Goal: Task Accomplishment & Management: Manage account settings

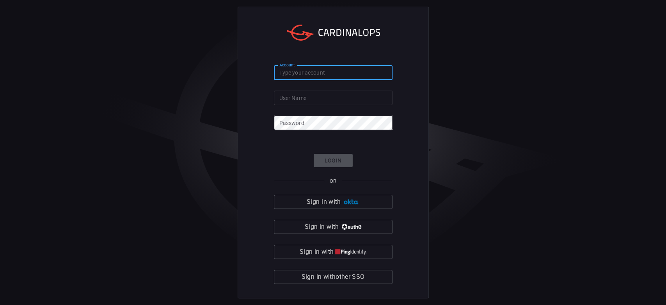
click at [343, 71] on input "Account" at bounding box center [333, 73] width 119 height 14
type input "salinas"
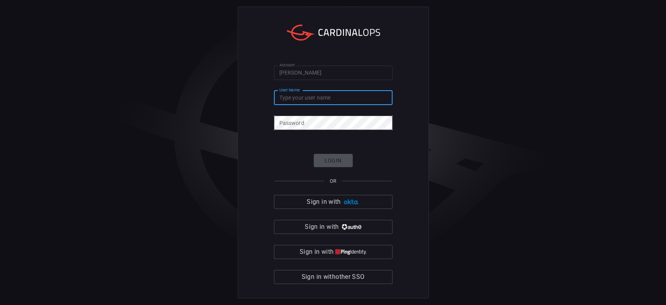
click at [288, 103] on input "User Name" at bounding box center [333, 97] width 119 height 14
type input "[PERSON_NAME][EMAIL_ADDRESS][PERSON_NAME][DOMAIN_NAME]"
click at [86, 166] on div "Account salinas Account User Name monica.morales@totalcybersec.com User Name Pa…" at bounding box center [333, 152] width 666 height 305
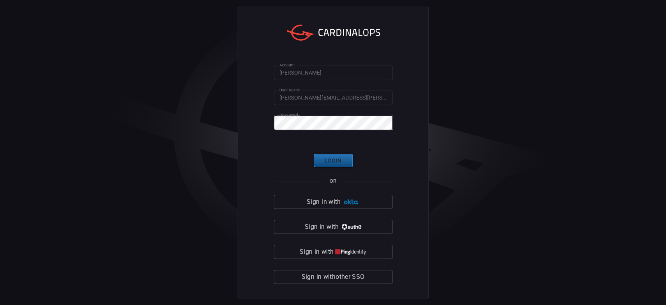
click at [325, 155] on button "Login" at bounding box center [333, 161] width 39 height 14
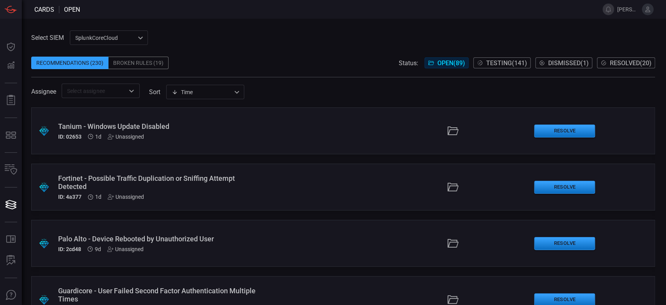
click at [90, 181] on div "Fortinet - Possible Traffic Duplication or Sniffing Attempt Detected" at bounding box center [158, 182] width 201 height 16
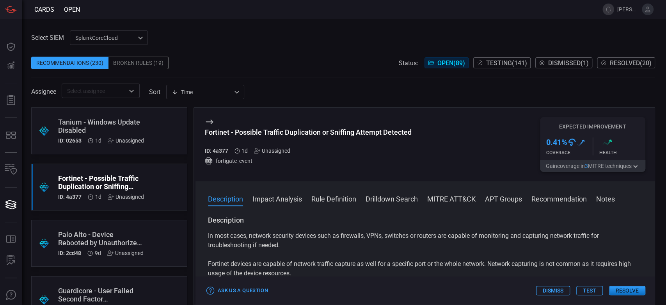
click at [267, 134] on div "Fortinet - Possible Traffic Duplication or Sniffing Attempt Detected" at bounding box center [308, 132] width 207 height 8
copy div "Fortinet - Possible Traffic Duplication or Sniffing Attempt Detected"
click at [115, 124] on div "Tanium - Windows Update Disabled" at bounding box center [101, 126] width 86 height 16
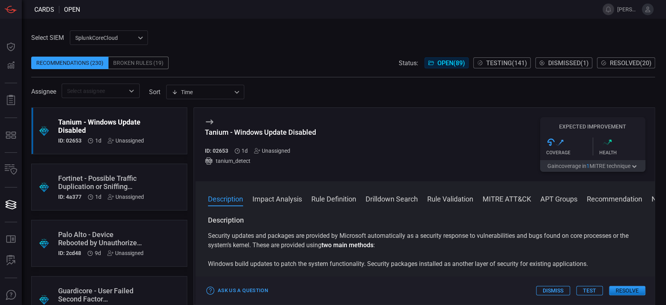
click at [286, 135] on div "Tanium - Windows Update Disabled" at bounding box center [260, 132] width 111 height 8
copy div "Tanium - Windows Update Disabled"
click at [435, 34] on div "Select SIEM SplunkCoreCloud f748d276-46a5-4bd3-b149-f2461a2fe2c5 ​ Recommendati…" at bounding box center [343, 63] width 624 height 67
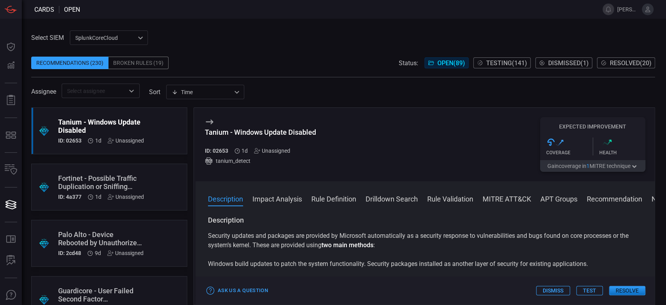
click at [508, 65] on span "Testing ( 141 )" at bounding box center [506, 62] width 41 height 7
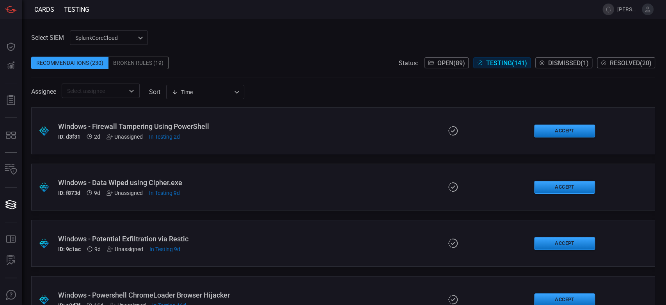
click at [623, 58] on button "Resolved ( 20 )" at bounding box center [626, 62] width 58 height 11
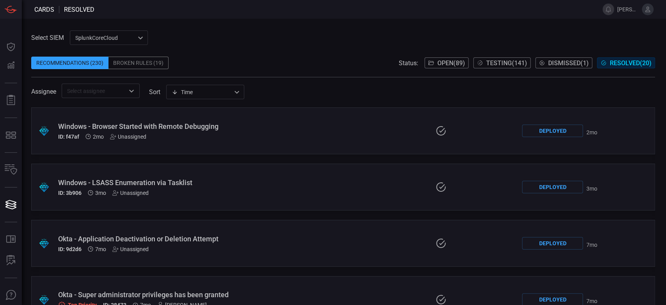
click at [506, 62] on span "Testing ( 141 )" at bounding box center [506, 62] width 41 height 7
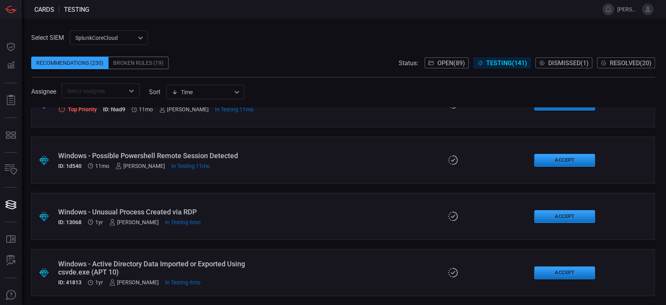
scroll to position [7549, 0]
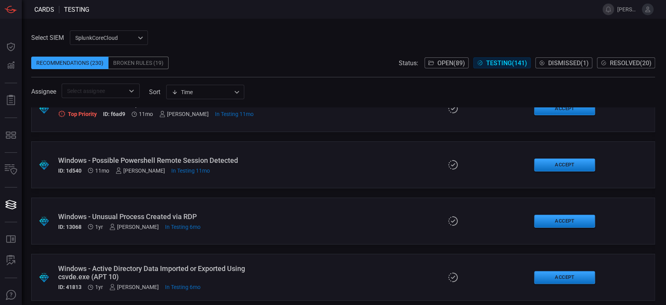
click at [225, 159] on div "Windows - Possible Powershell Remote Session Detected" at bounding box center [158, 160] width 201 height 8
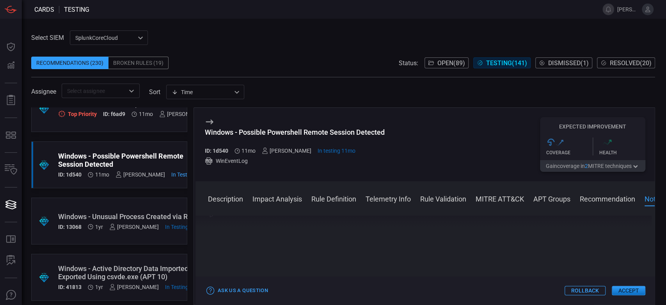
scroll to position [992, 0]
click at [625, 293] on button "Accept" at bounding box center [629, 290] width 34 height 9
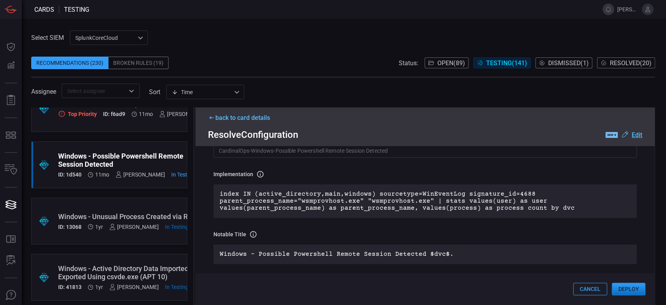
scroll to position [0, 0]
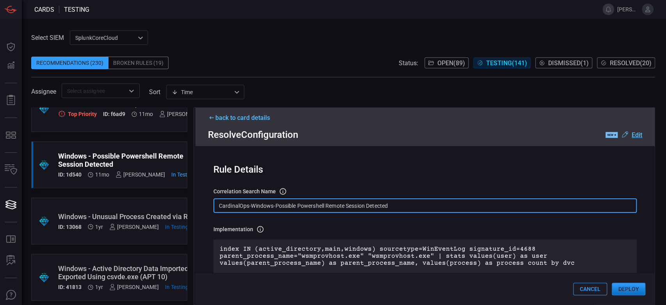
click at [363, 211] on input "CardinalOps-Windows-Possible Powershell Remote Session Detected" at bounding box center [424, 205] width 423 height 14
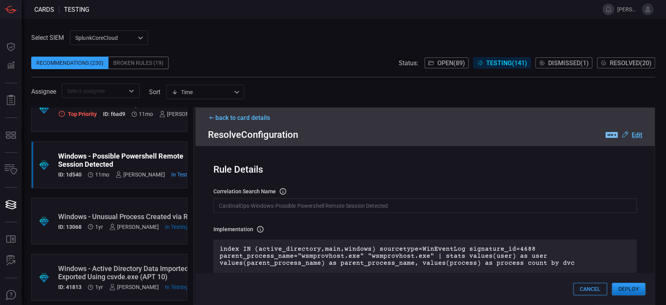
click at [64, 63] on div "Recommendations (230)" at bounding box center [69, 63] width 77 height 12
click at [438, 66] on span "Open ( 89 )" at bounding box center [451, 62] width 28 height 7
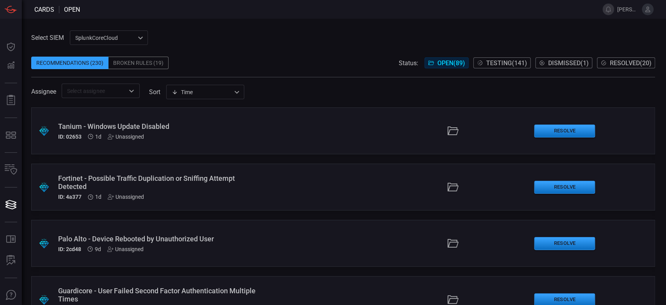
click at [512, 64] on span "Testing ( 141 )" at bounding box center [506, 62] width 41 height 7
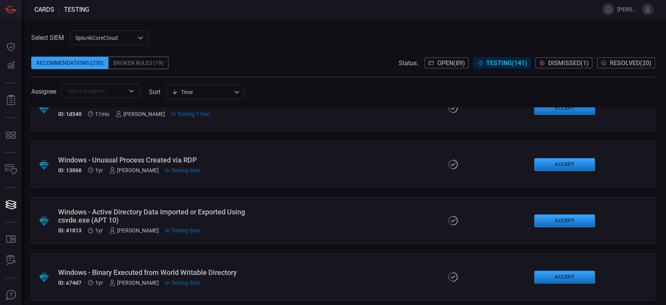
scroll to position [7592, 0]
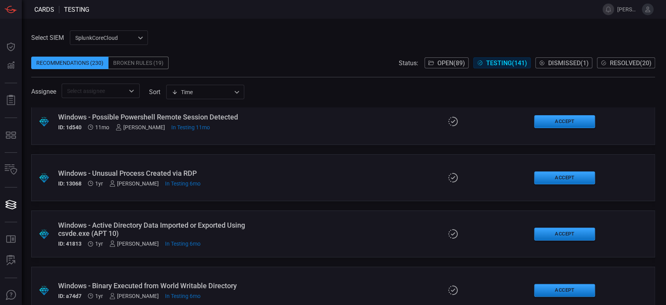
click at [447, 118] on icon at bounding box center [453, 121] width 12 height 11
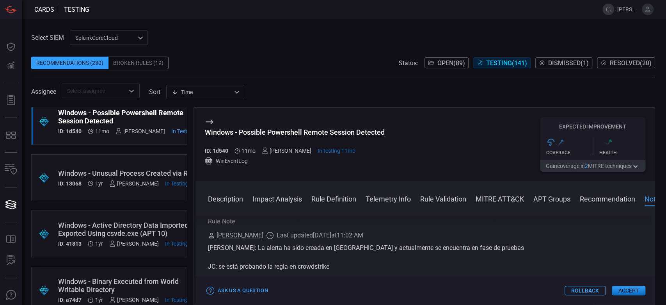
scroll to position [949, 0]
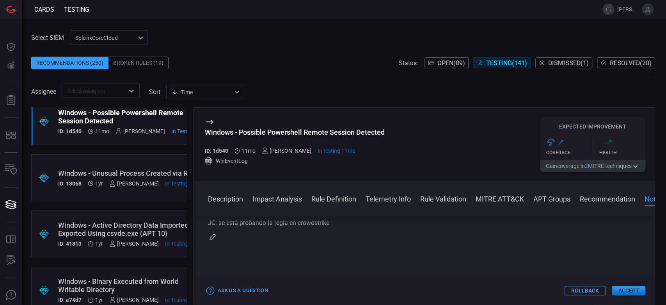
click at [639, 286] on button "Accept" at bounding box center [629, 290] width 34 height 9
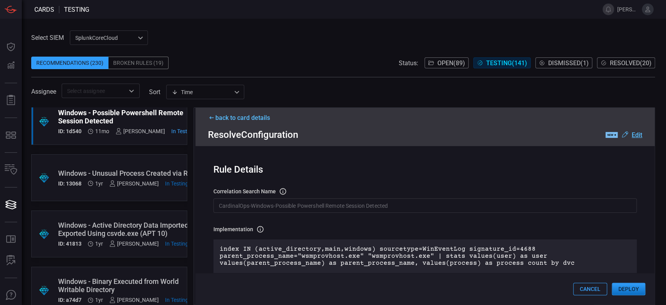
click at [639, 286] on button "Deploy" at bounding box center [629, 288] width 34 height 12
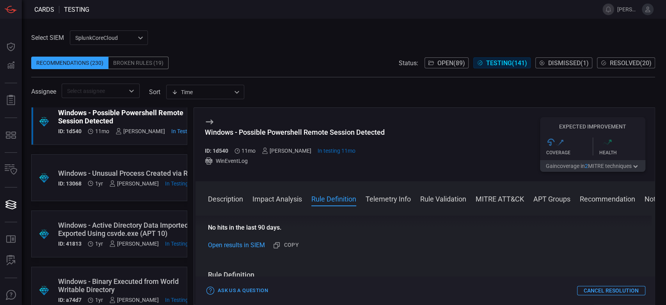
scroll to position [248, 0]
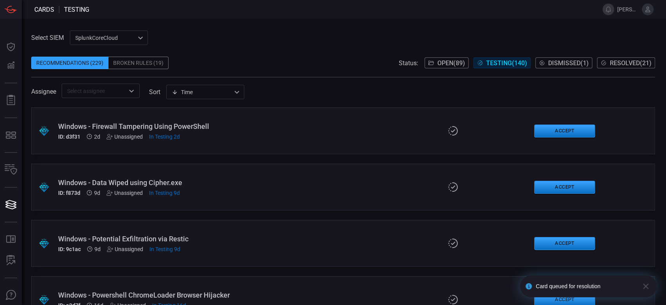
click at [621, 62] on span "Resolved ( 21 )" at bounding box center [631, 62] width 42 height 7
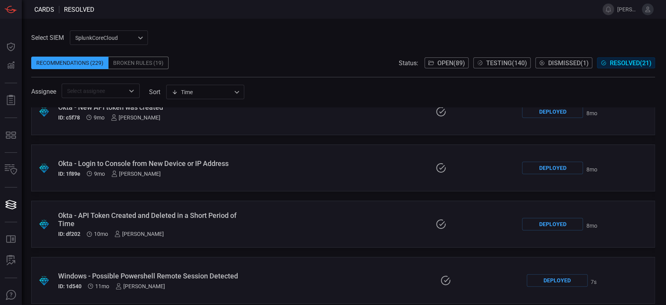
scroll to position [982, 0]
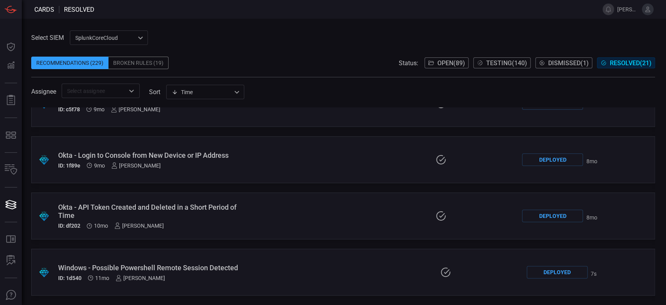
click at [538, 270] on div "Deployed" at bounding box center [557, 272] width 61 height 12
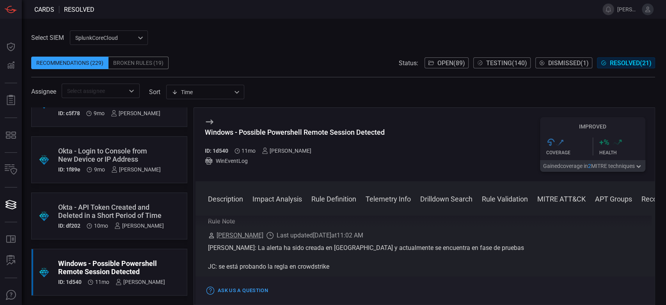
scroll to position [1005, 0]
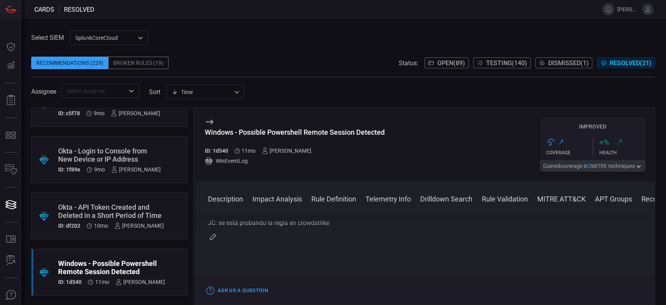
click at [215, 240] on icon "button" at bounding box center [212, 237] width 6 height 6
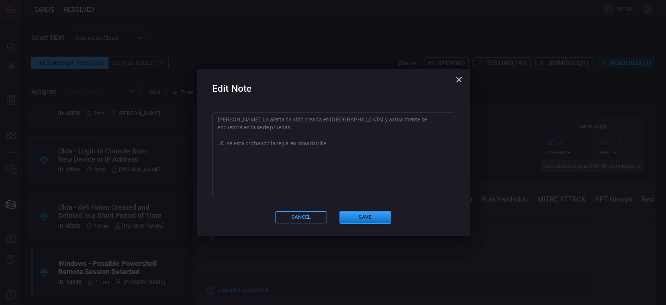
click at [259, 169] on textarea "Alexis: La alerta ha sido creada en Splunk y actualmente se encuentra en fase d…" at bounding box center [333, 154] width 231 height 78
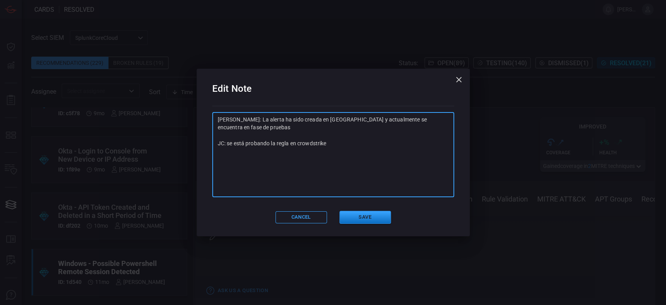
click at [357, 140] on textarea "Alexis: La alerta ha sido creada en Splunk y actualmente se encuentra en fase d…" at bounding box center [333, 154] width 231 height 78
paste textarea "GS-WIN-CardinalOps_4688_New_process_has_been_created"
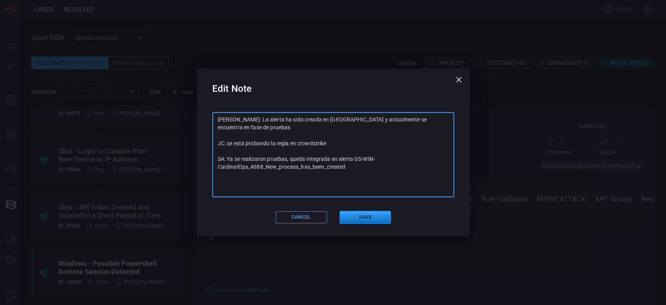
click at [354, 149] on textarea "Alexis: La alerta ha sido creada en Splunk y actualmente se encuentra en fase d…" at bounding box center [333, 154] width 231 height 78
drag, startPoint x: 351, startPoint y: 158, endPoint x: 188, endPoint y: 152, distance: 163.2
click at [188, 152] on div "Edit Note Alexis: La alerta ha sido creada en Splunk y actualmente se encuentra…" at bounding box center [333, 152] width 666 height 305
type textarea "Alexis: La alerta ha sido creada en Splunk y actualmente se encuentra en fase d…"
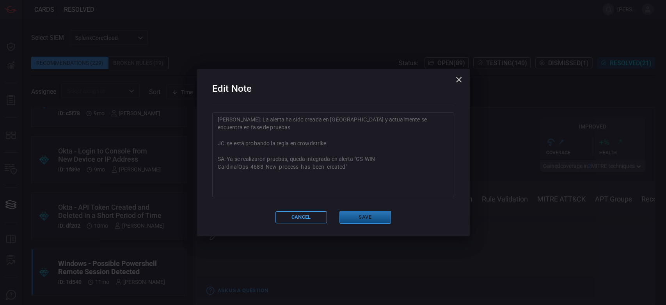
click at [381, 216] on button "Save" at bounding box center [364, 217] width 51 height 13
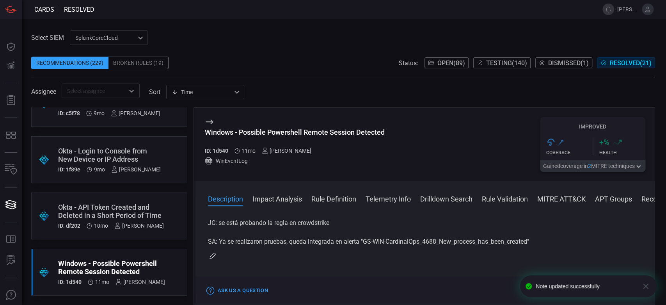
scroll to position [0, 0]
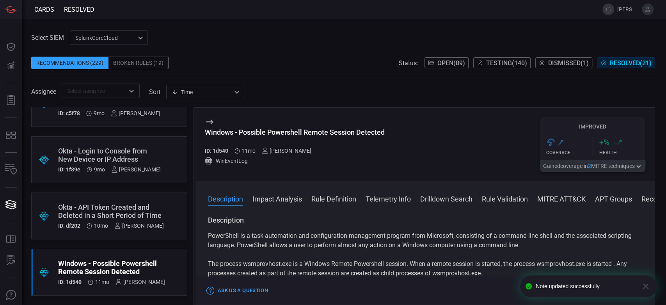
click at [486, 66] on span "Testing ( 140 )" at bounding box center [506, 62] width 41 height 7
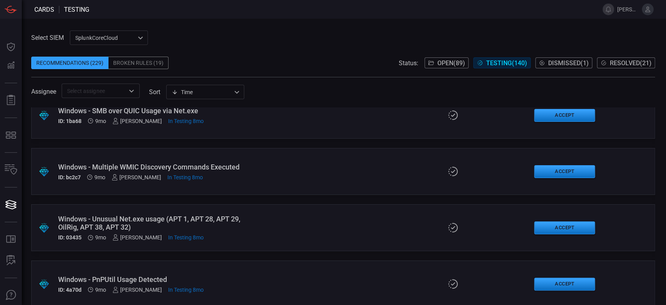
scroll to position [6193, 0]
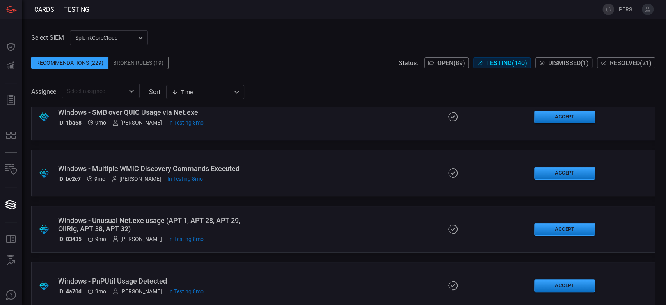
click at [615, 64] on span "Resolved ( 21 )" at bounding box center [631, 62] width 42 height 7
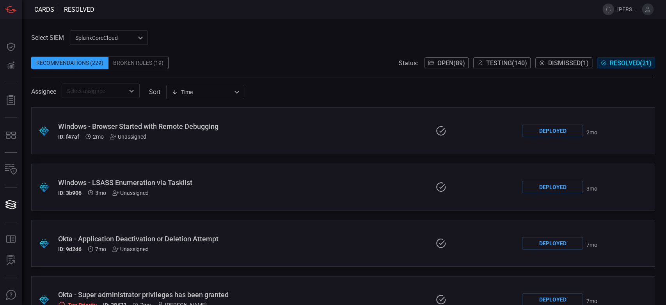
click at [515, 65] on span "Testing ( 140 )" at bounding box center [506, 62] width 41 height 7
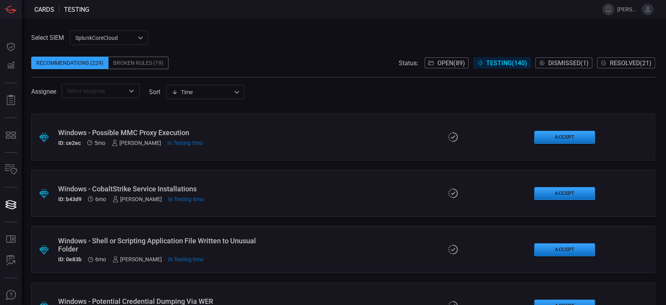
scroll to position [2855, 0]
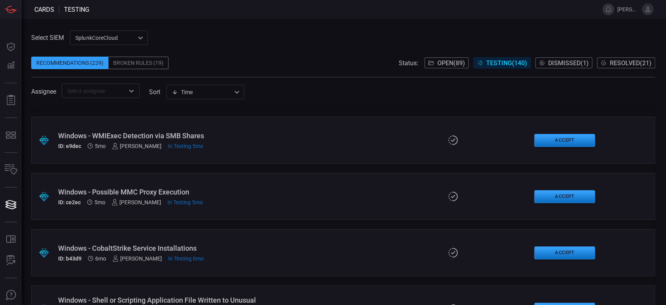
drag, startPoint x: 380, startPoint y: 209, endPoint x: 244, endPoint y: 39, distance: 217.8
click at [244, 39] on div "Select SIEM SplunkCoreCloud f748d276-46a5-4bd3-b149-f2461a2fe2c5 ​ Recommendati…" at bounding box center [343, 63] width 624 height 67
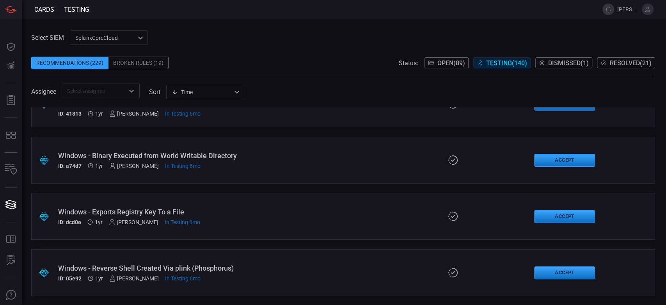
scroll to position [7666, 0]
click at [539, 274] on button "Accept" at bounding box center [564, 272] width 61 height 13
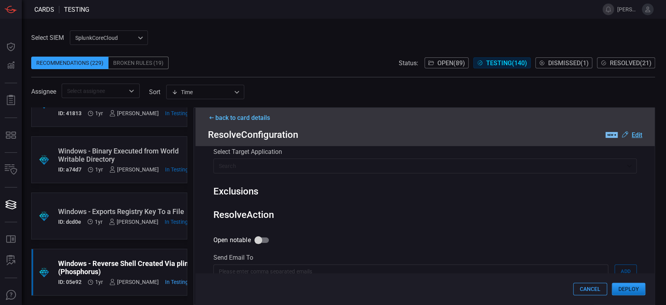
scroll to position [365, 0]
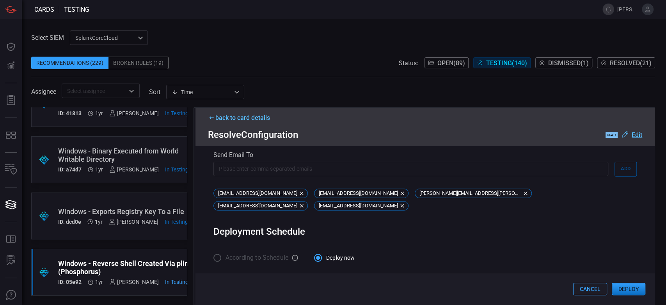
click at [624, 134] on icon at bounding box center [624, 134] width 9 height 9
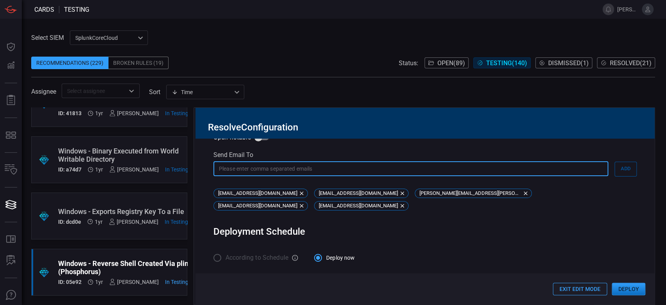
click at [473, 164] on input "text" at bounding box center [410, 168] width 395 height 14
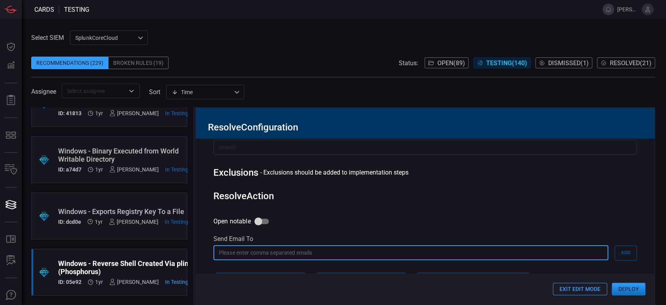
click at [577, 289] on button "Exit Edit Mode" at bounding box center [580, 288] width 54 height 12
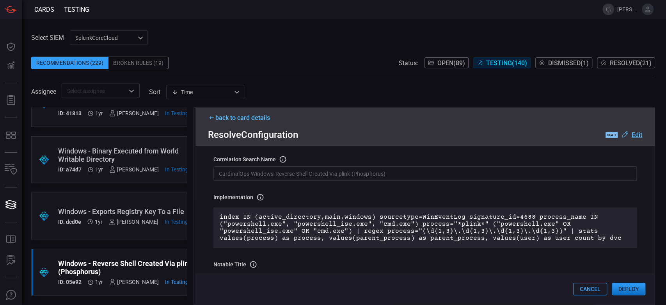
scroll to position [0, 0]
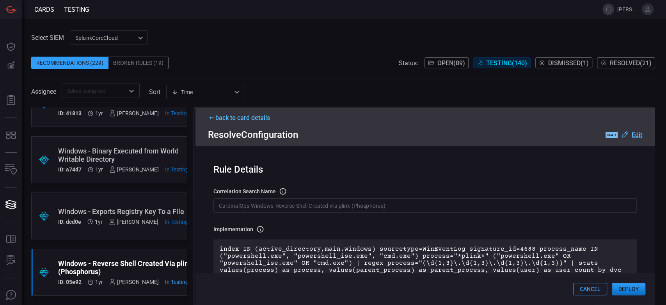
click at [633, 137] on u "Edit" at bounding box center [637, 134] width 11 height 7
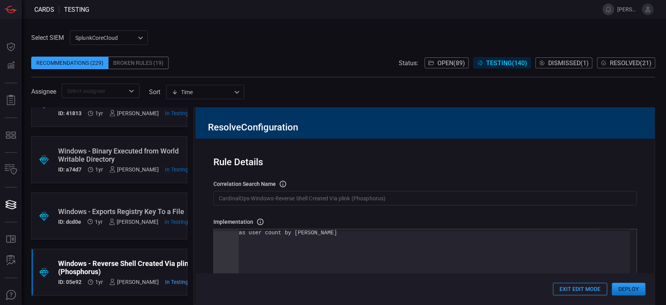
click at [581, 284] on button "Exit Edit Mode" at bounding box center [580, 288] width 54 height 12
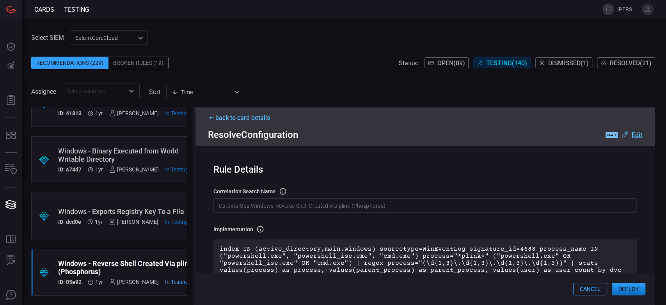
click at [621, 135] on icon at bounding box center [624, 134] width 9 height 9
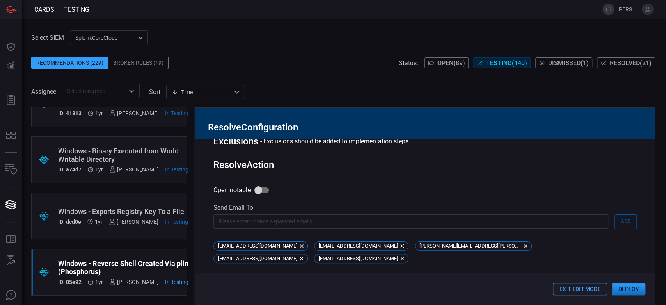
scroll to position [430, 0]
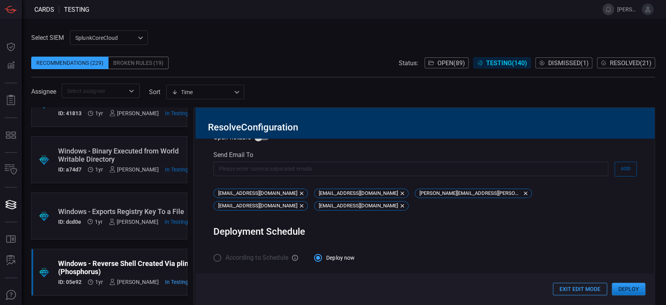
click at [592, 291] on button "Exit Edit Mode" at bounding box center [580, 288] width 54 height 12
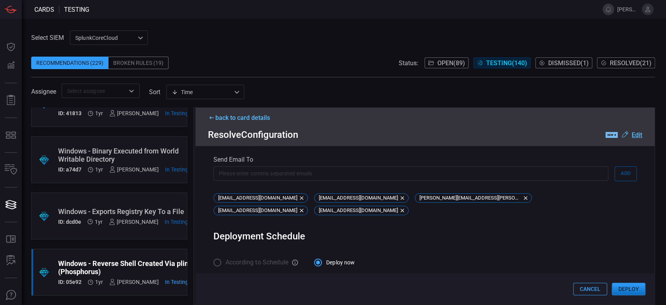
click at [581, 289] on button "Cancel" at bounding box center [590, 288] width 34 height 12
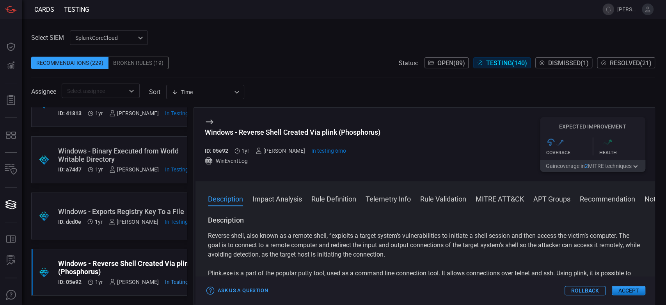
click at [629, 289] on button "Accept" at bounding box center [629, 290] width 34 height 9
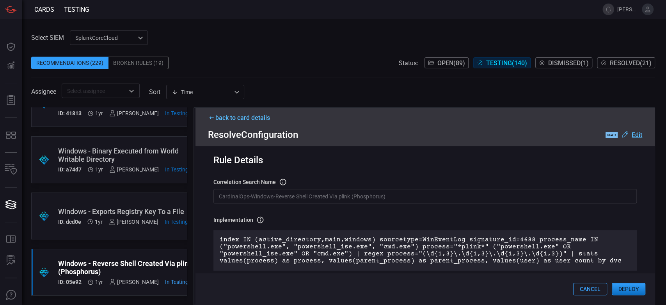
scroll to position [0, 0]
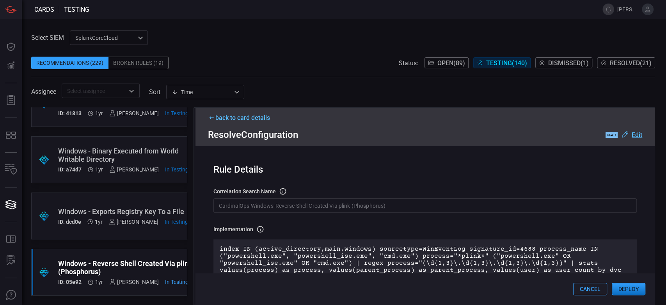
click at [649, 295] on div "Cancel Deploy" at bounding box center [424, 288] width 459 height 31
click at [639, 289] on button "Deploy" at bounding box center [629, 288] width 34 height 12
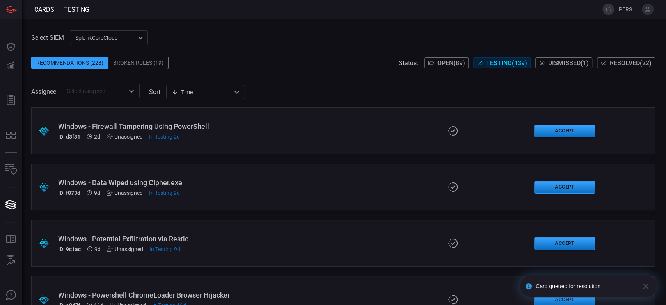
click at [619, 62] on span "Resolved ( 22 )" at bounding box center [631, 62] width 42 height 7
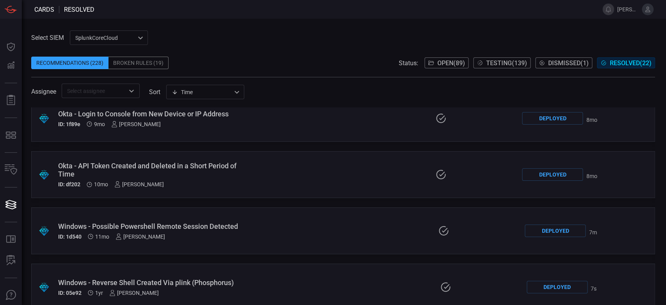
scroll to position [1038, 0]
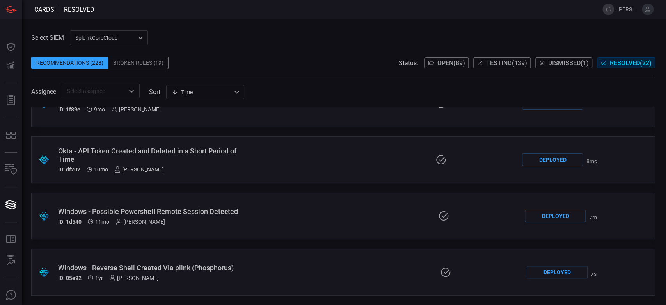
click at [440, 270] on icon at bounding box center [445, 271] width 12 height 11
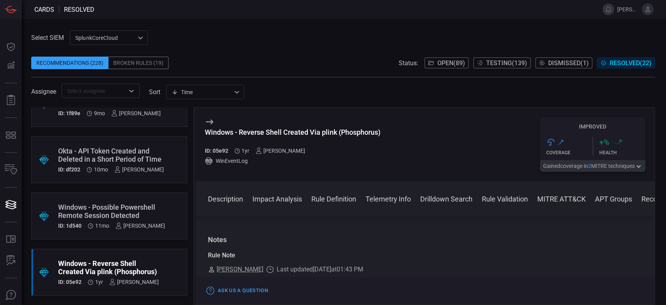
scroll to position [862, 0]
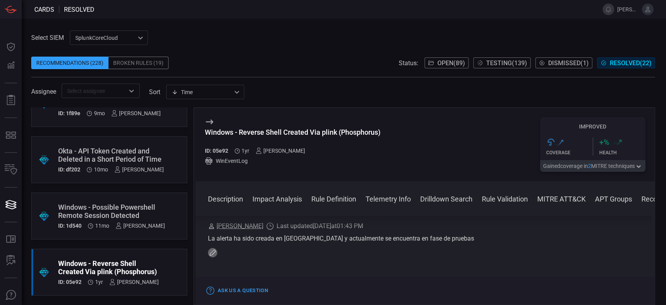
click at [211, 255] on icon "button" at bounding box center [212, 252] width 6 height 6
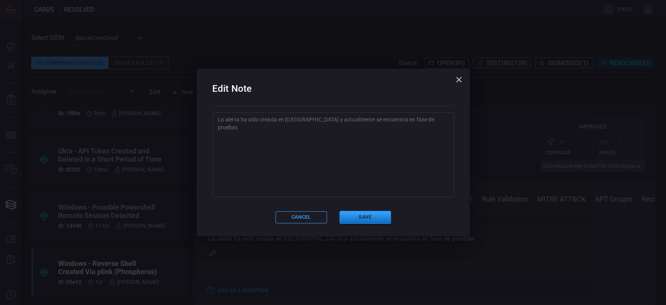
click at [279, 150] on textarea "La alerta ha sido creada en Splunk y actualmente se encuentra en fase de pruebas" at bounding box center [333, 154] width 231 height 78
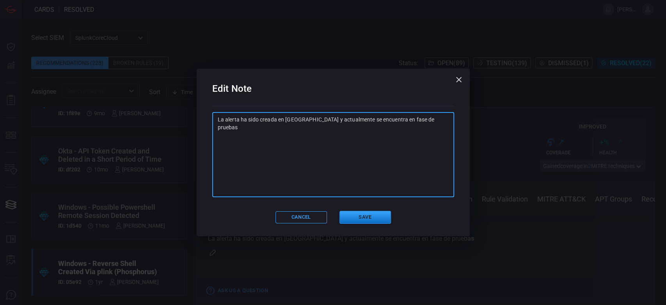
click at [427, 124] on textarea "La alerta ha sido creada en Splunk y actualmente se encuentra en fase de pruebas" at bounding box center [333, 154] width 231 height 78
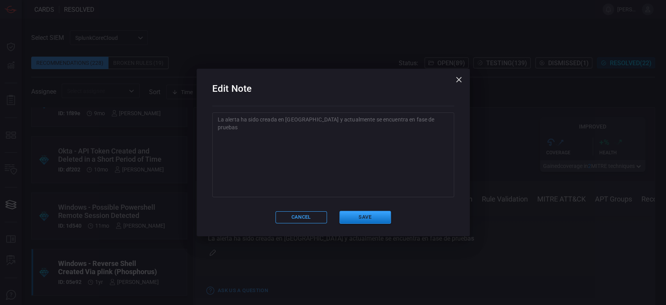
click at [278, 44] on div "Edit Note La alerta ha sido creada en Splunk y actualmente se encuentra en fase…" at bounding box center [333, 152] width 666 height 305
click at [425, 117] on textarea "La alerta ha sido creada en Splunk y actualmente se encuentra en fase de pruebas" at bounding box center [333, 154] width 231 height 78
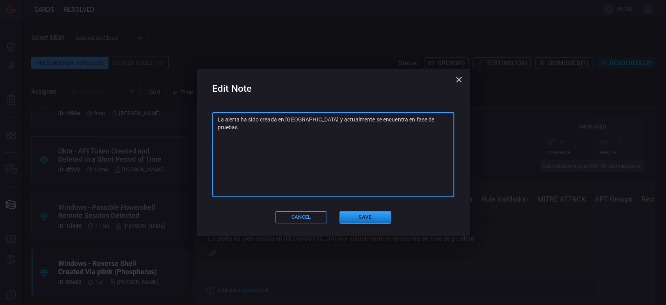
paste textarea "SA: Ya se realizaron pruebas, queda integrada en alerta "GS-WIN-CardinalOps_468…"
click at [325, 175] on textarea "La alerta ha sido creada en Splunk y actualmente se encuentra en fase de prueba…" at bounding box center [333, 154] width 231 height 78
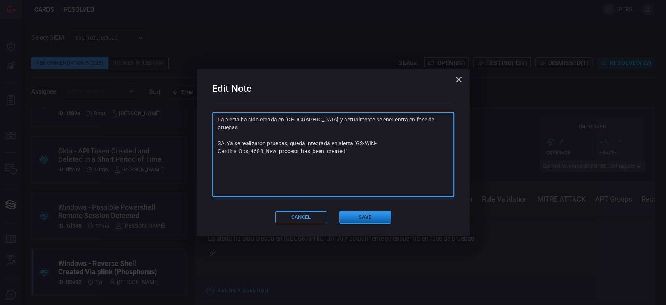
type textarea "La alerta ha sido creada en Splunk y actualmente se encuentra en fase de prueba…"
click at [356, 218] on button "Save" at bounding box center [364, 217] width 51 height 13
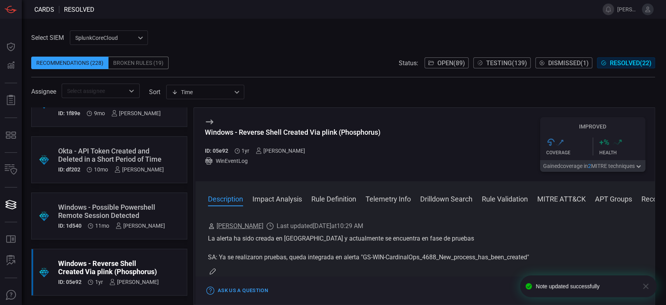
scroll to position [0, 0]
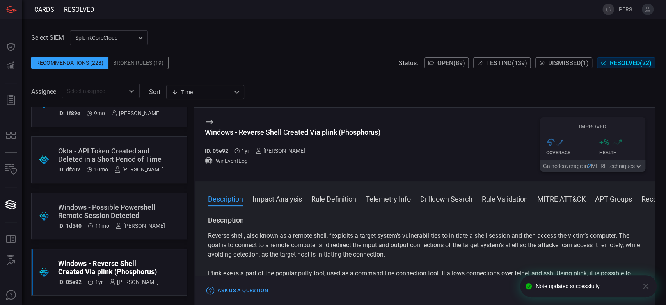
click at [487, 65] on span "Testing ( 139 )" at bounding box center [506, 62] width 41 height 7
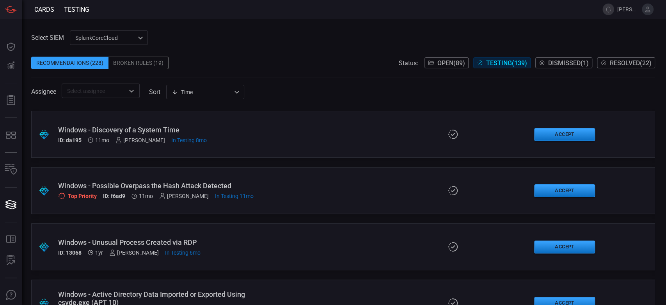
scroll to position [7610, 0]
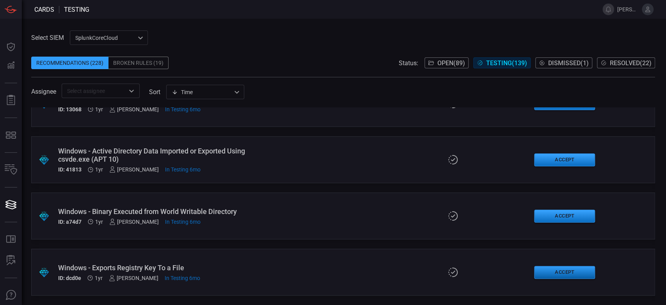
click at [577, 273] on button "Accept" at bounding box center [564, 272] width 61 height 13
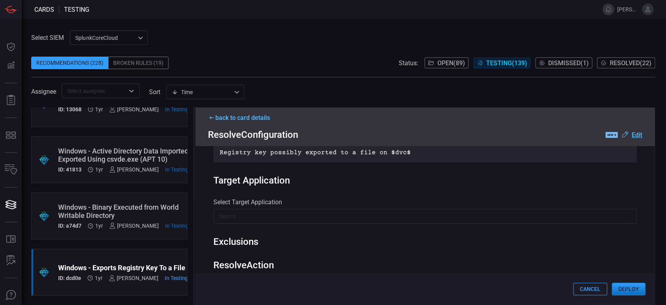
scroll to position [372, 0]
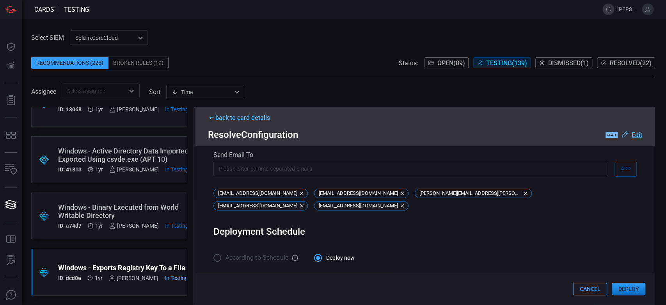
click at [623, 284] on button "Deploy" at bounding box center [629, 288] width 34 height 12
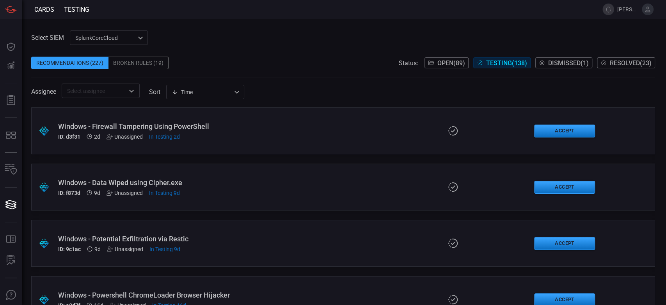
click at [621, 63] on span "Resolved ( 23 )" at bounding box center [631, 62] width 42 height 7
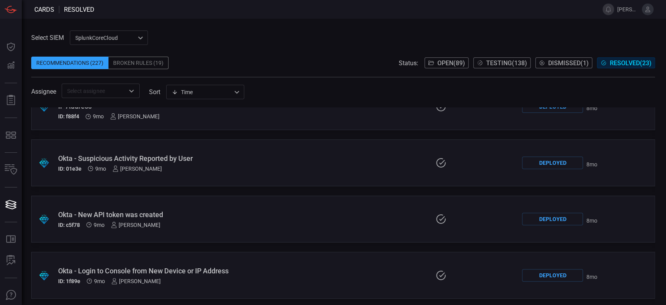
scroll to position [1095, 0]
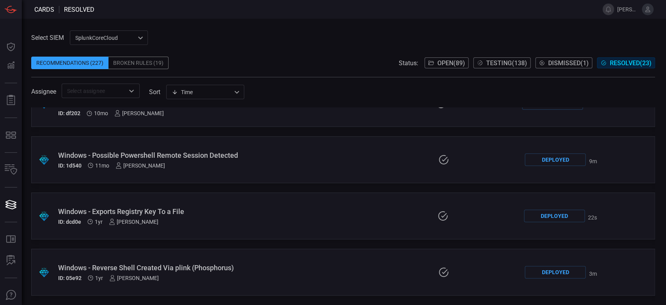
click at [175, 208] on div "Windows - Exports Registry Key To a File" at bounding box center [155, 211] width 194 height 8
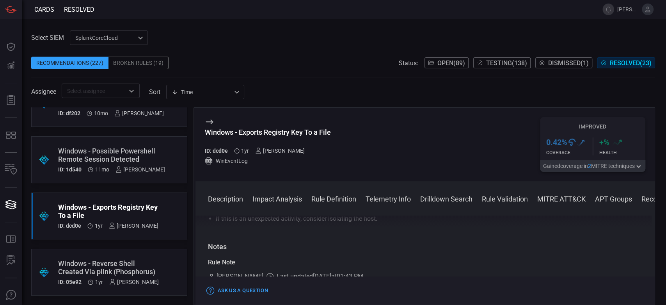
scroll to position [1043, 0]
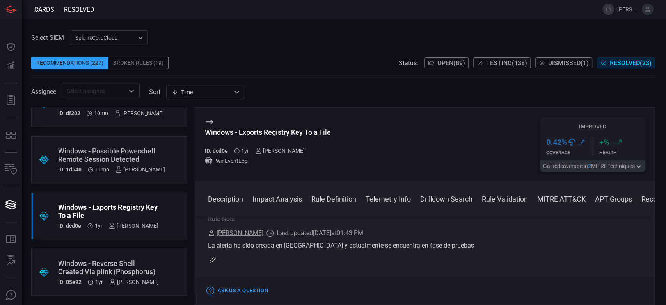
click at [213, 257] on icon "button" at bounding box center [212, 259] width 6 height 6
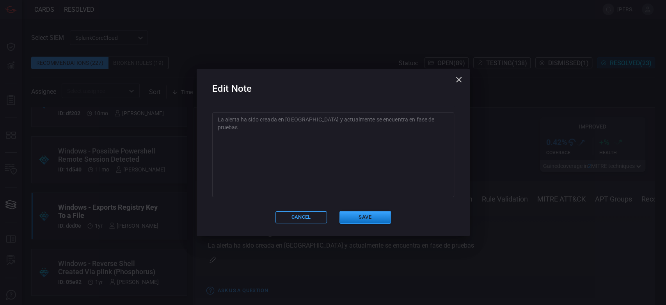
click at [259, 189] on textarea "La alerta ha sido creada en Splunk y actualmente se encuentra en fase de pruebas" at bounding box center [333, 154] width 231 height 78
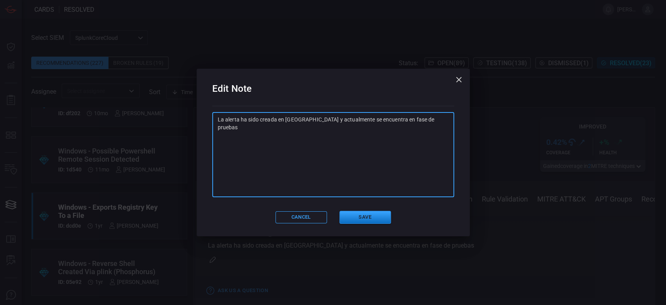
click at [421, 124] on textarea "La alerta ha sido creada en Splunk y actualmente se encuentra en fase de pruebas" at bounding box center [333, 154] width 231 height 78
paste textarea "SA: Ya se realizaron pruebas, queda integrada en alerta "GS-WIN-CardinalOps_468…"
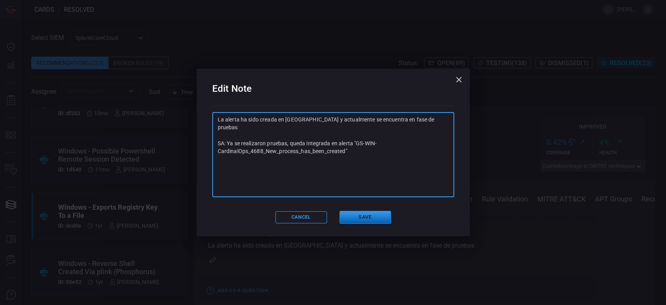
type textarea "La alerta ha sido creada en Splunk y actualmente se encuentra en fase de prueba…"
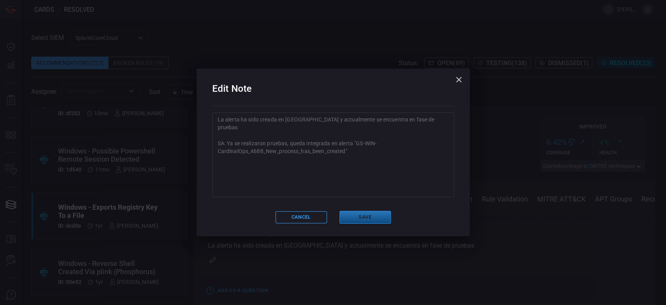
click at [361, 221] on button "Save" at bounding box center [364, 217] width 51 height 13
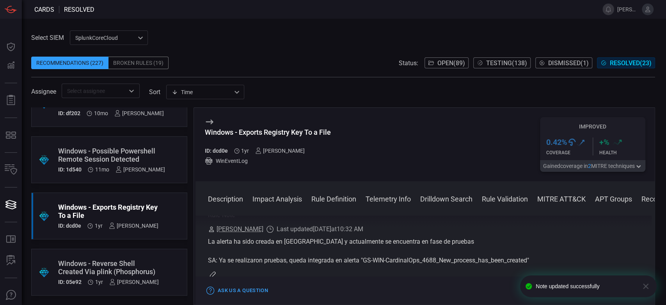
scroll to position [1062, 0]
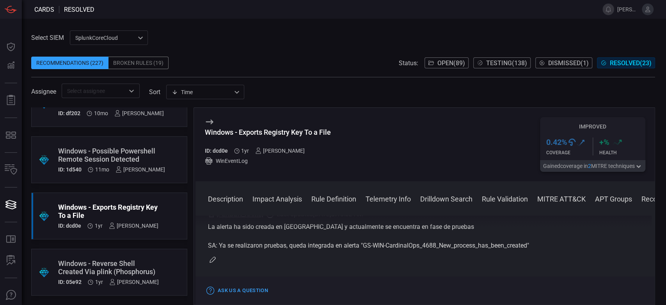
click at [486, 60] on span "Testing ( 138 )" at bounding box center [506, 62] width 41 height 7
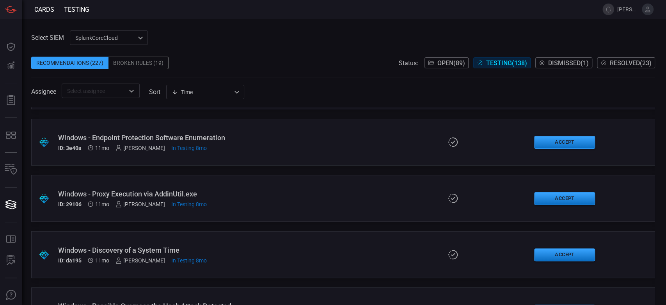
scroll to position [7554, 0]
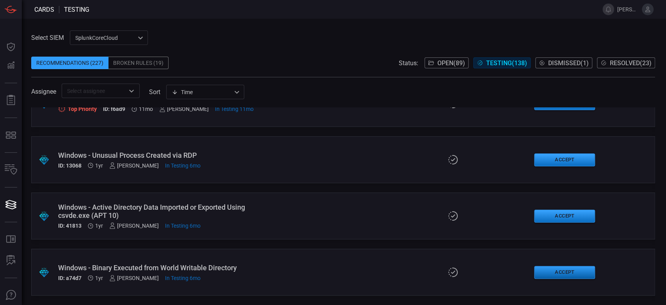
click at [540, 274] on button "Accept" at bounding box center [564, 272] width 61 height 13
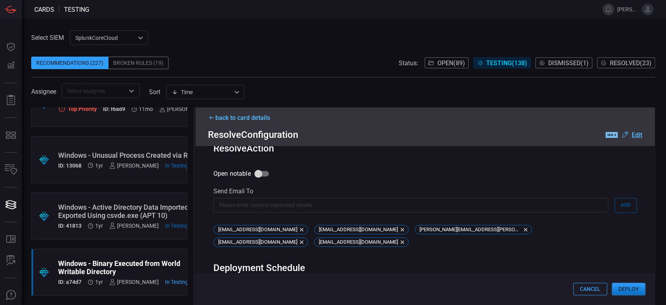
scroll to position [539, 0]
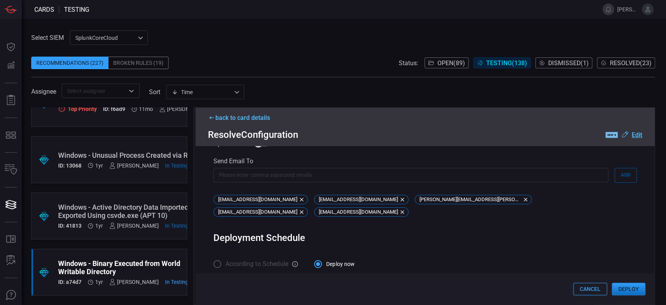
click at [620, 290] on button "Deploy" at bounding box center [629, 288] width 34 height 12
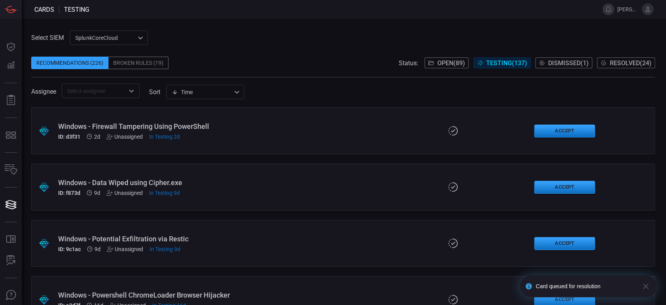
click at [619, 62] on span "Resolved ( 24 )" at bounding box center [631, 62] width 42 height 7
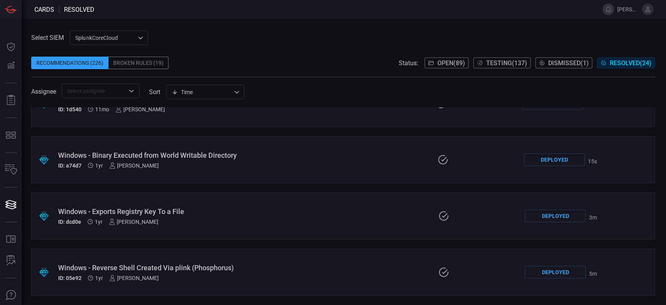
scroll to position [1107, 0]
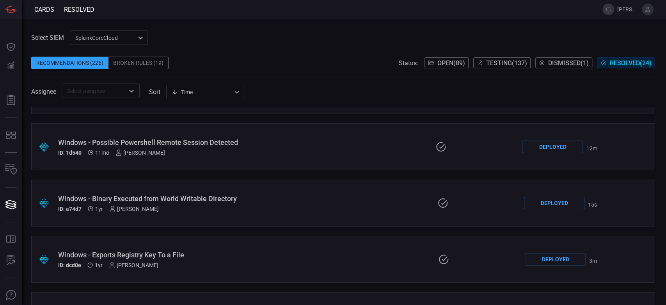
click at [559, 201] on div "Deployed" at bounding box center [554, 203] width 61 height 12
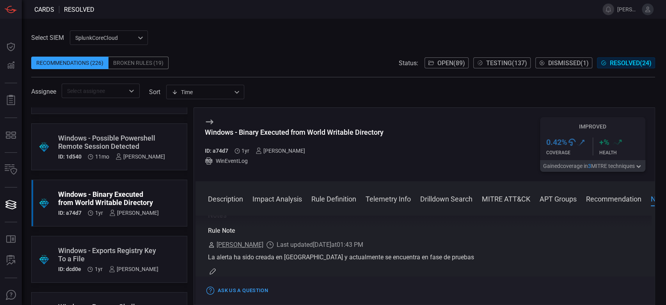
scroll to position [1476, 0]
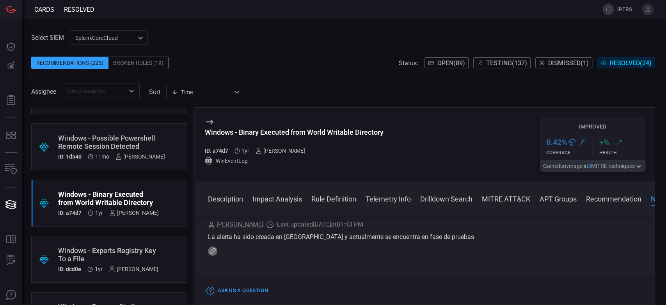
click at [213, 254] on icon "button" at bounding box center [212, 251] width 6 height 6
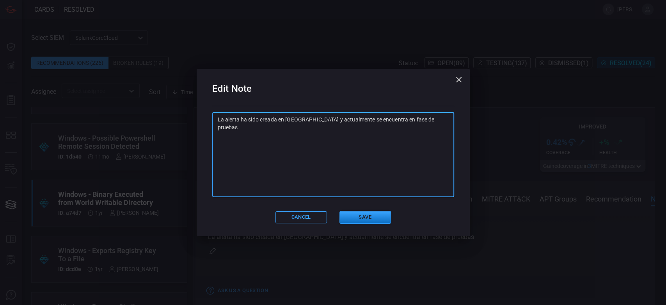
click at [415, 125] on textarea "La alerta ha sido creada en Splunk y actualmente se encuentra en fase de pruebas" at bounding box center [333, 154] width 231 height 78
click at [431, 119] on textarea "La alerta ha sido creada en Splunk y actualmente se encuentra en fase de pruebas" at bounding box center [333, 154] width 231 height 78
paste textarea "SA: Ya se realizaron pruebas, queda integrada en alerta "GS-WIN-CardinalOps_468…"
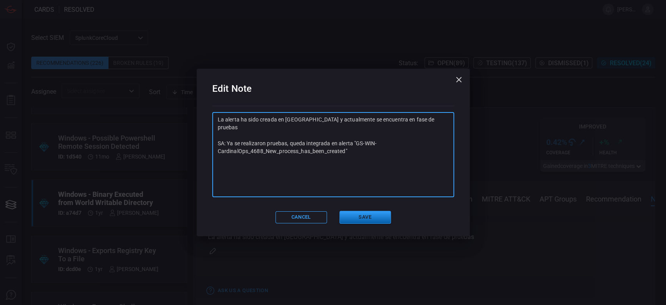
type textarea "La alerta ha sido creada en Splunk y actualmente se encuentra en fase de prueba…"
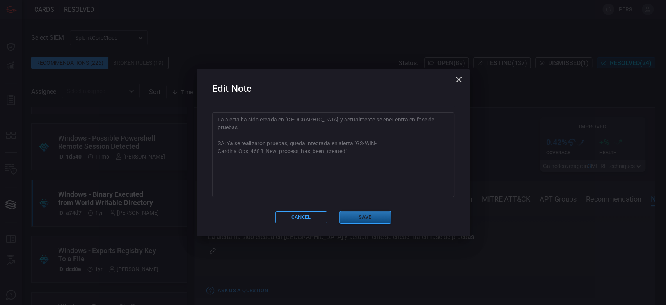
click at [358, 223] on button "Save" at bounding box center [364, 217] width 51 height 13
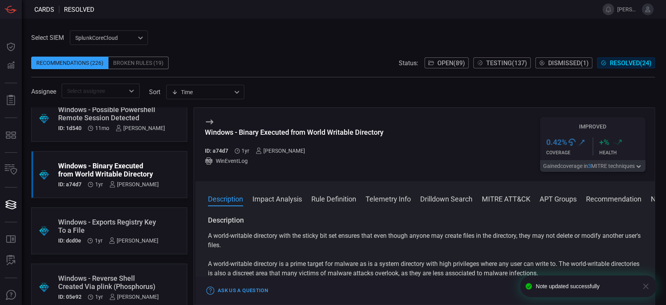
scroll to position [1157, 0]
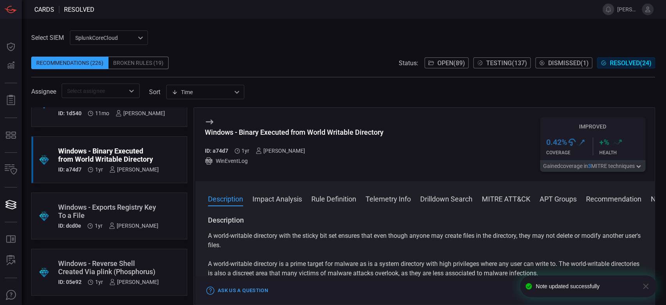
click at [506, 66] on span "Testing ( 137 )" at bounding box center [506, 62] width 41 height 7
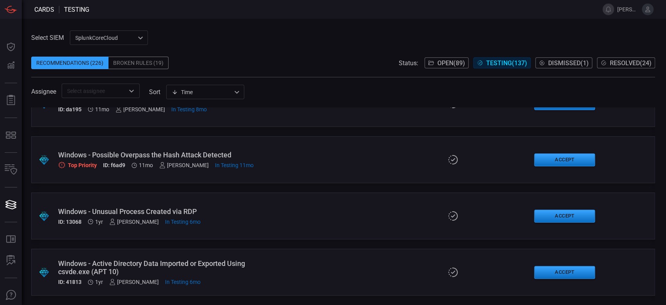
scroll to position [7455, 0]
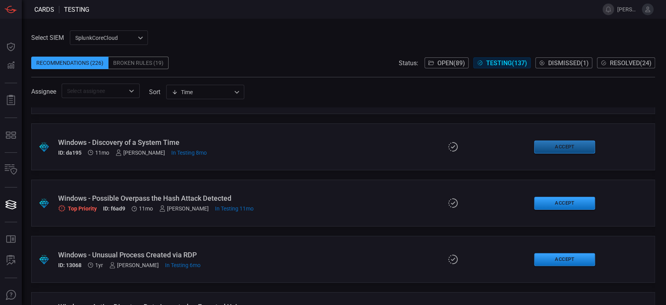
click at [541, 144] on button "Accept" at bounding box center [564, 146] width 61 height 13
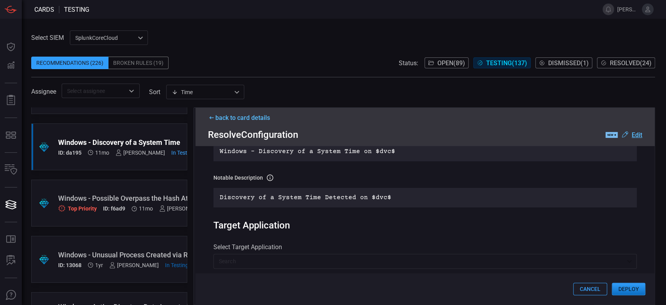
scroll to position [407, 0]
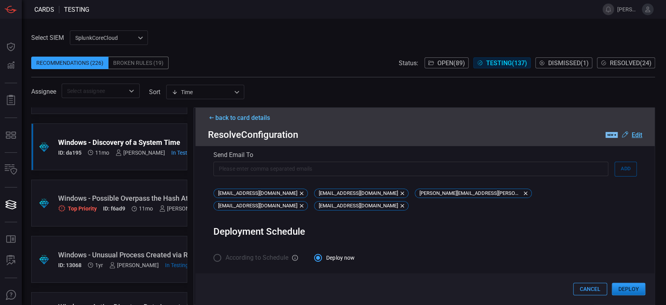
click at [639, 283] on button "Deploy" at bounding box center [629, 288] width 34 height 12
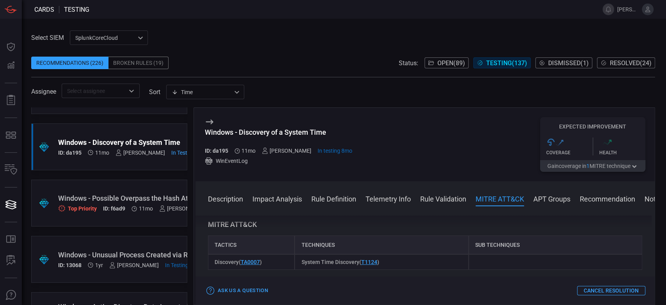
scroll to position [477, 0]
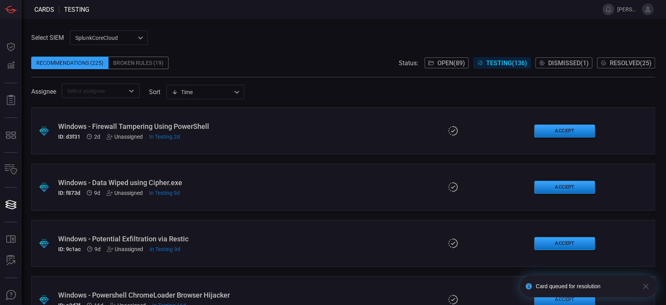
click at [640, 68] on button "Resolved ( 25 )" at bounding box center [626, 62] width 58 height 11
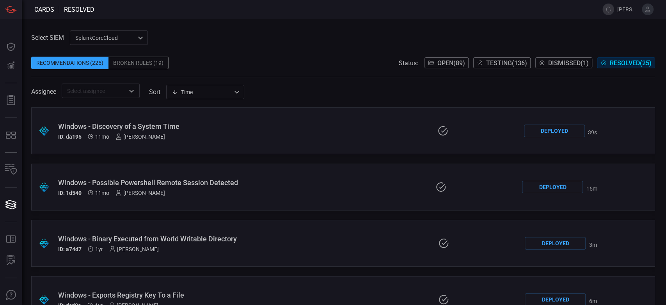
scroll to position [1077, 0]
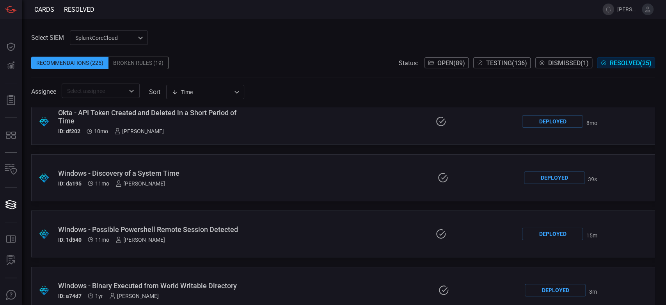
click at [524, 179] on div "Deployed" at bounding box center [554, 177] width 61 height 12
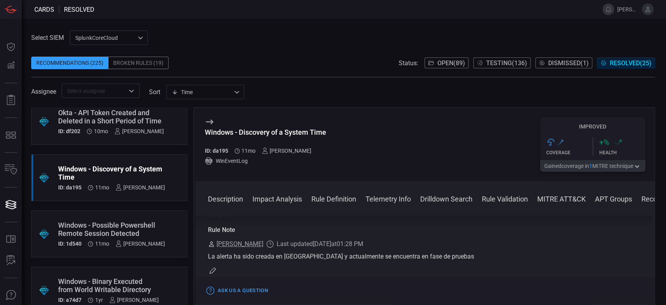
scroll to position [795, 0]
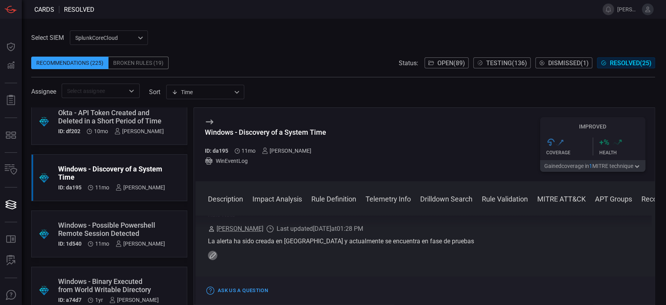
click at [213, 257] on icon "button" at bounding box center [212, 255] width 6 height 6
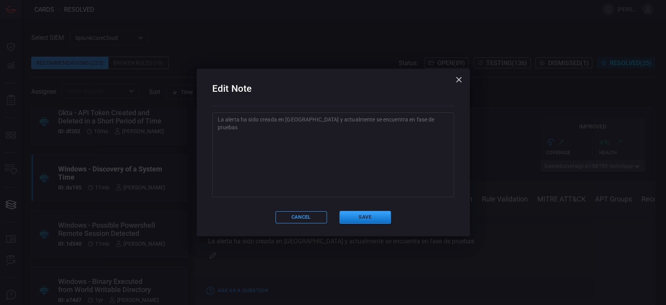
click at [434, 119] on textarea "La alerta ha sido creada en Splunk y actualmente se encuentra en fase de pruebas" at bounding box center [333, 154] width 231 height 78
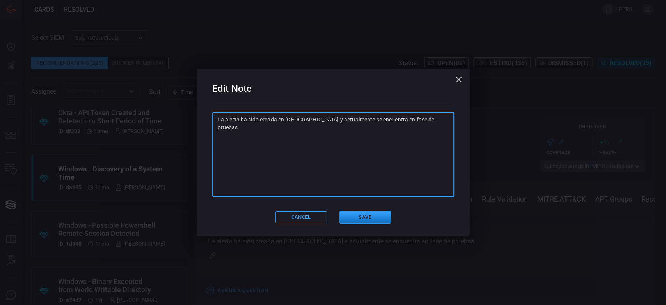
paste textarea "SA: Ya se realizaron pruebas, queda integrada en alerta "GS-WIN-CardinalOps_468…"
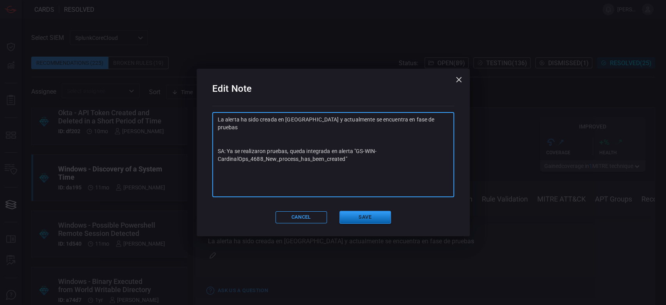
type textarea "La alerta ha sido creada en Splunk y actualmente se encuentra en fase de prueba…"
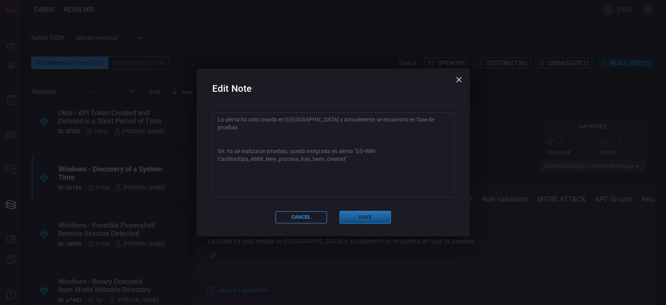
click at [364, 222] on button "Save" at bounding box center [364, 217] width 51 height 13
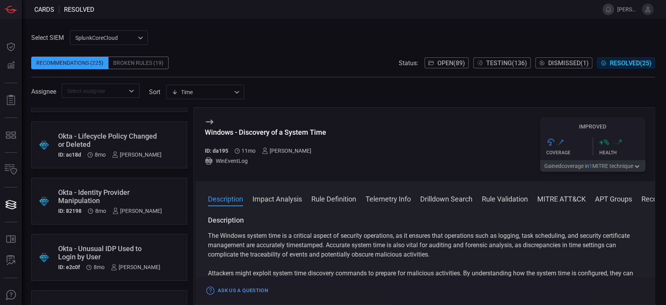
scroll to position [477, 0]
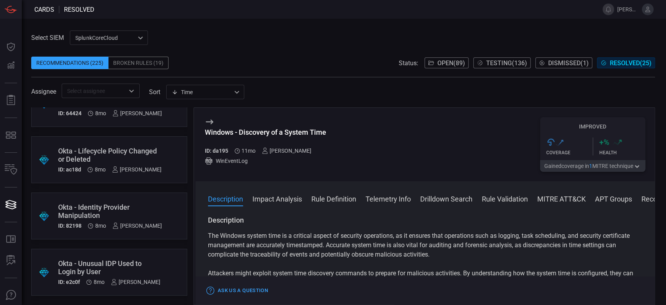
click at [493, 67] on button "Testing ( 136 )" at bounding box center [501, 62] width 57 height 11
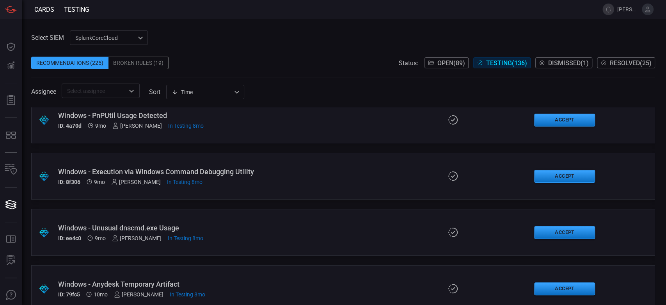
scroll to position [6315, 0]
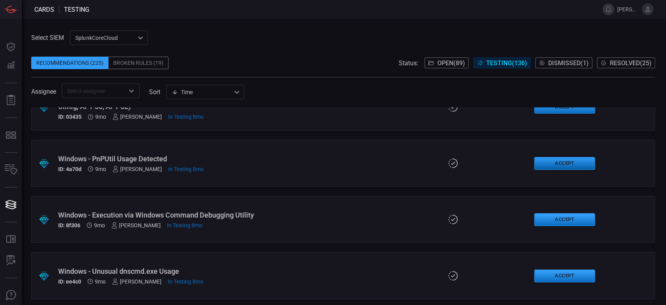
click at [580, 161] on button "Accept" at bounding box center [564, 163] width 61 height 13
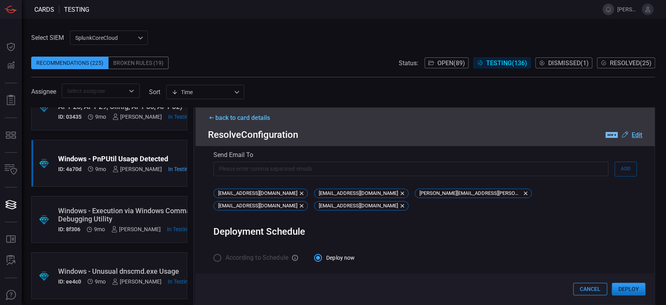
scroll to position [358, 0]
click at [617, 289] on button "Deploy" at bounding box center [629, 288] width 34 height 12
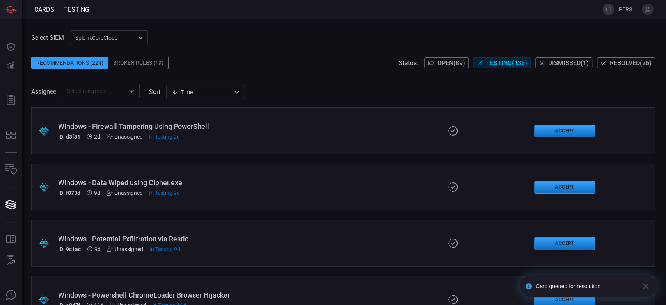
click at [619, 59] on span "Resolved ( 26 )" at bounding box center [631, 62] width 42 height 7
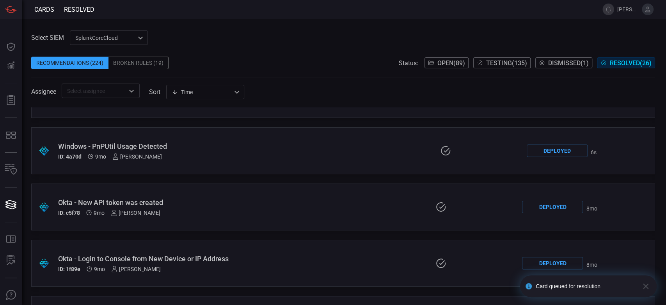
scroll to position [916, 0]
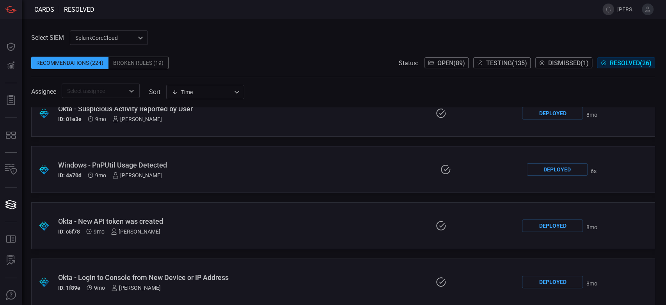
click at [548, 171] on div "Deployed" at bounding box center [557, 169] width 61 height 12
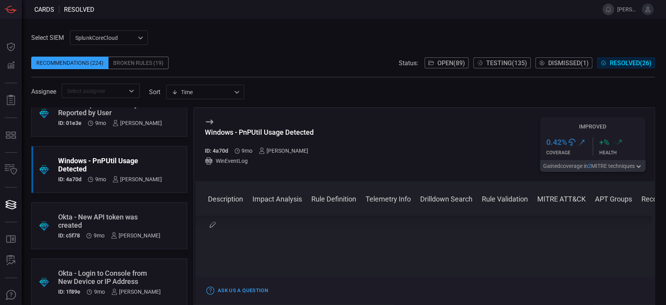
scroll to position [823, 0]
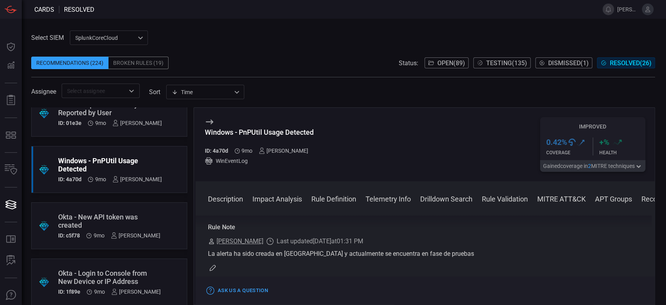
click at [210, 270] on icon "button" at bounding box center [212, 267] width 6 height 6
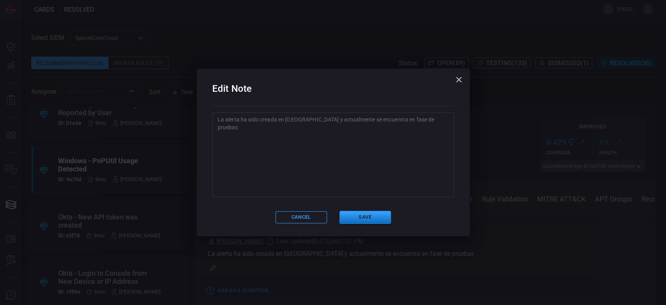
click at [432, 127] on textarea "La alerta ha sido creada en Splunk y actualmente se encuentra en fase de pruebas" at bounding box center [333, 154] width 231 height 78
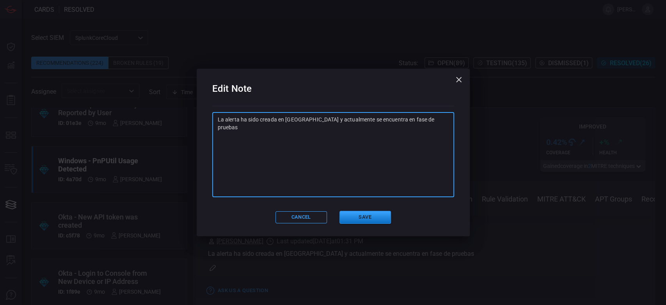
paste textarea "SA: Ya se realizaron pruebas, queda integrada en alerta "GS-WIN-CardinalOps_468…"
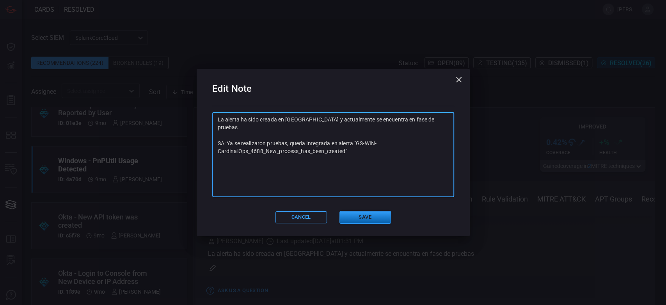
type textarea "La alerta ha sido creada en Splunk y actualmente se encuentra en fase de prueba…"
click at [363, 211] on button "Save" at bounding box center [364, 217] width 51 height 13
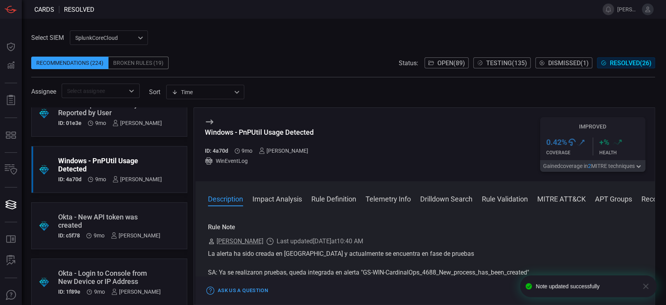
scroll to position [0, 0]
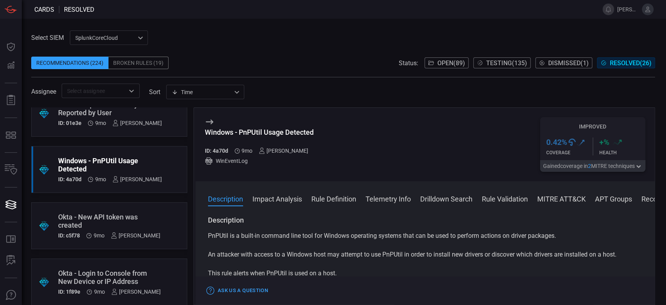
click at [507, 59] on button "Testing ( 135 )" at bounding box center [501, 62] width 57 height 11
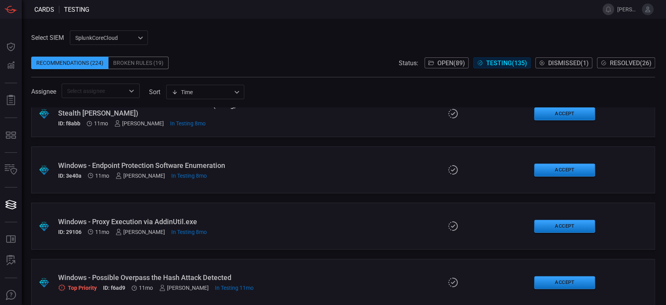
scroll to position [7255, 0]
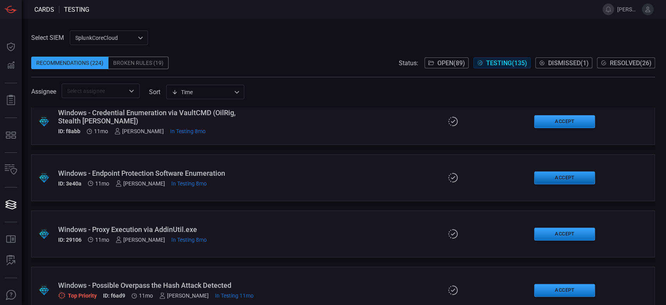
click at [551, 177] on button "Accept" at bounding box center [564, 177] width 61 height 13
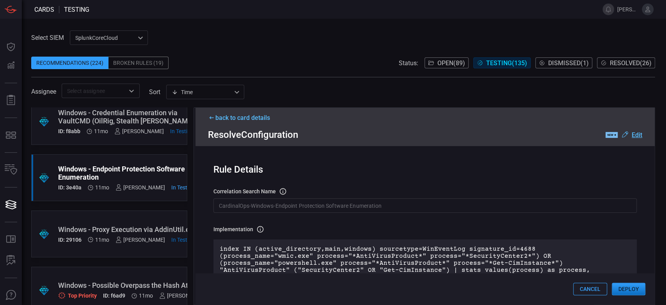
click at [626, 291] on button "Deploy" at bounding box center [629, 288] width 34 height 12
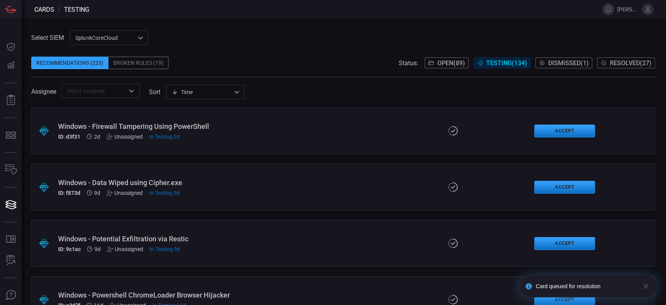
click at [626, 62] on span "Resolved ( 27 )" at bounding box center [631, 62] width 42 height 7
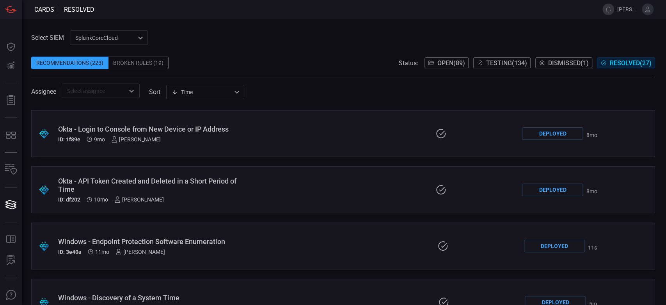
scroll to position [1059, 0]
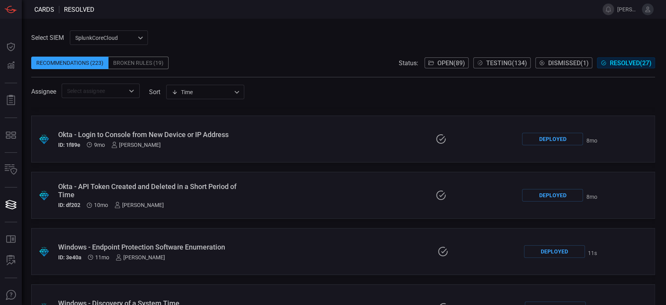
click at [541, 252] on div "Deployed" at bounding box center [554, 251] width 61 height 12
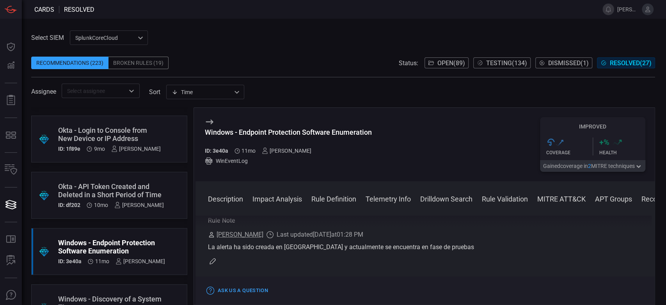
scroll to position [1039, 0]
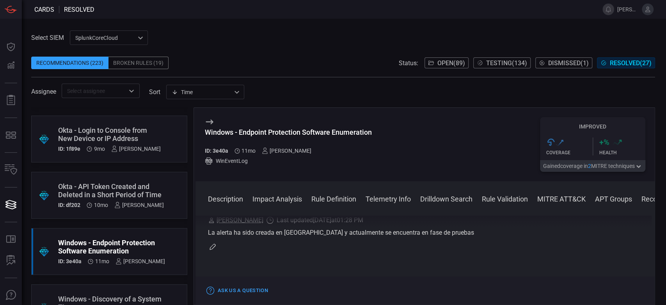
click at [215, 250] on icon "button" at bounding box center [212, 246] width 6 height 6
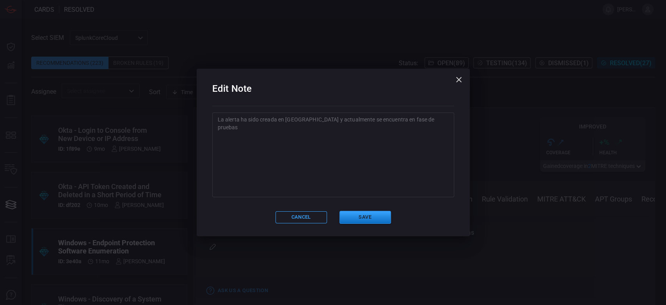
click at [438, 123] on textarea "La alerta ha sido creada en Splunk y actualmente se encuentra en fase de pruebas" at bounding box center [333, 154] width 231 height 78
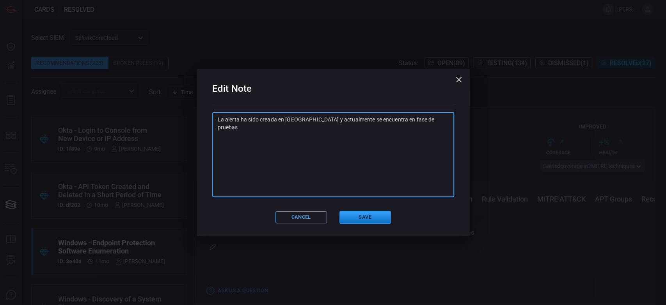
click at [225, 138] on textarea "La alerta ha sido creada en Splunk y actualmente se encuentra en fase de pruebas" at bounding box center [333, 154] width 231 height 78
paste textarea "SA: Ya se realizaron pruebas, queda integrada en alerta "GS-WIN-CardinalOps_468…"
type textarea "La alerta ha sido creada en Splunk y actualmente se encuentra en fase de prueba…"
click at [379, 209] on div "Edit Note La alerta ha sido creada en Splunk y actualmente se encuentra en fase…" at bounding box center [333, 152] width 273 height 167
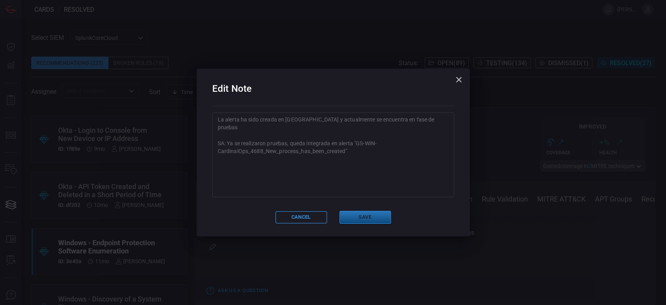
click at [384, 215] on button "Save" at bounding box center [364, 217] width 51 height 13
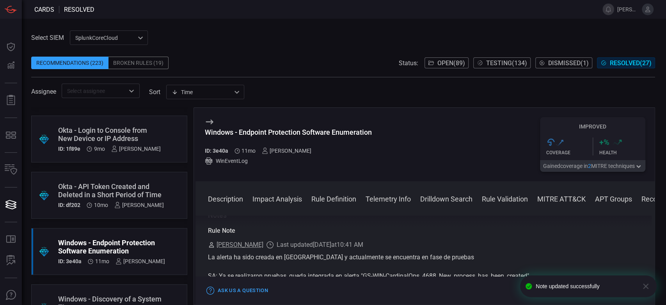
scroll to position [1057, 0]
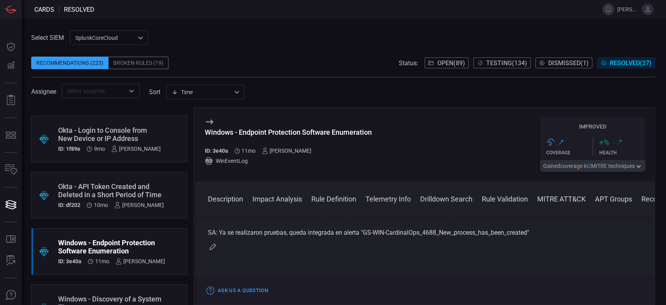
click at [511, 57] on button "Testing ( 134 )" at bounding box center [501, 62] width 57 height 11
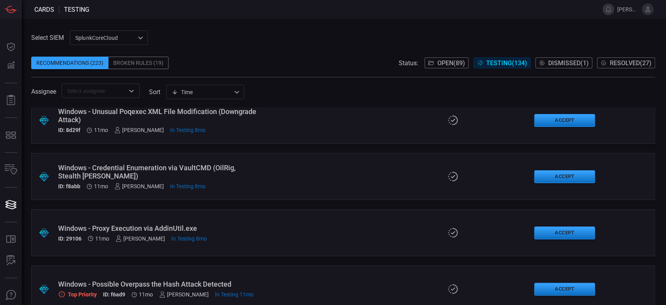
scroll to position [7199, 0]
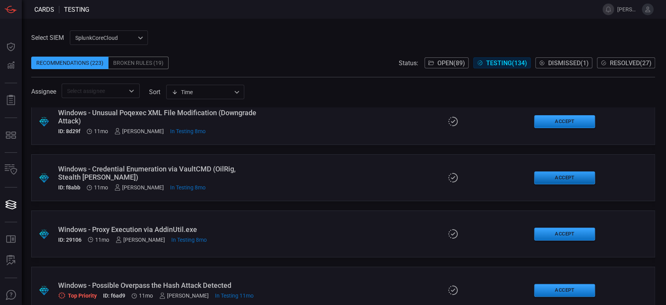
click at [571, 178] on button "Accept" at bounding box center [564, 177] width 61 height 13
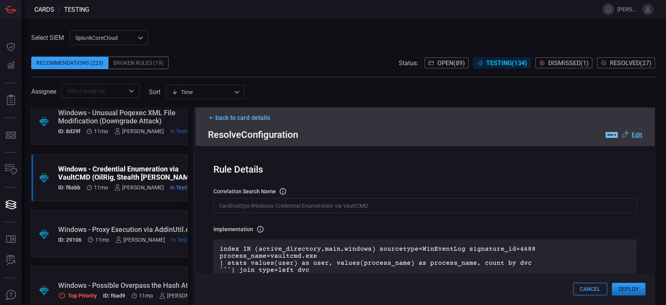
click at [623, 285] on button "Deploy" at bounding box center [629, 288] width 34 height 12
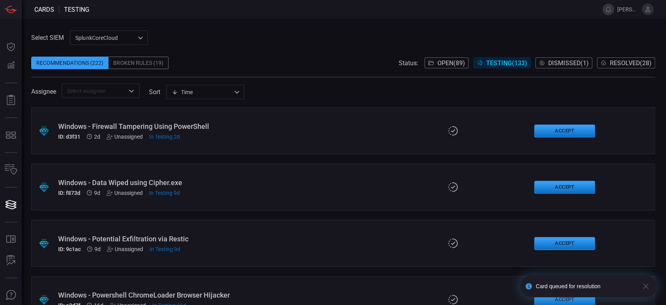
click at [633, 68] on button "Resolved ( 28 )" at bounding box center [626, 62] width 58 height 11
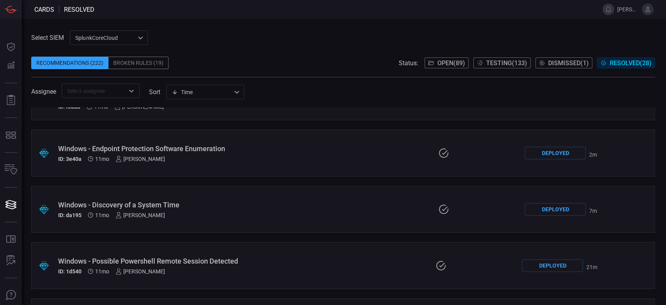
scroll to position [1170, 0]
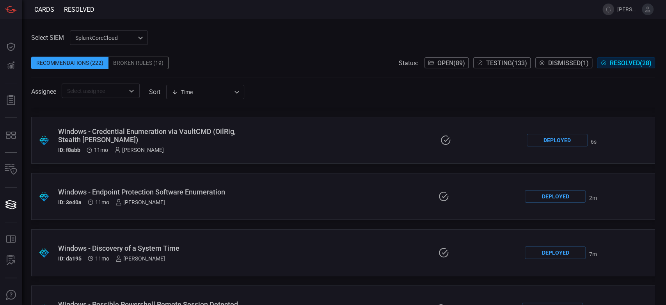
click at [537, 140] on div "Deployed" at bounding box center [557, 140] width 61 height 12
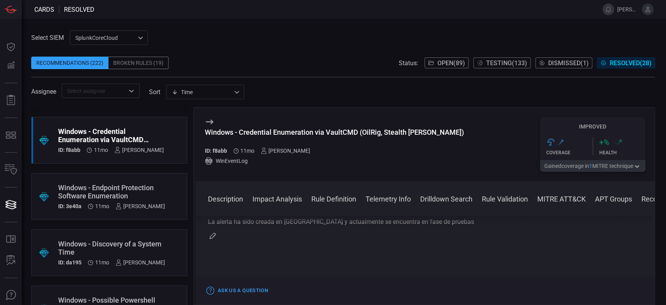
scroll to position [766, 0]
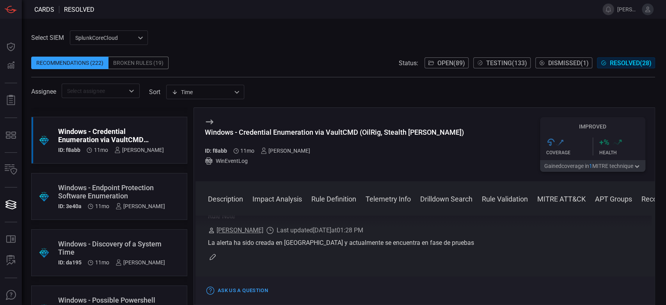
click at [214, 254] on icon "button" at bounding box center [212, 257] width 6 height 6
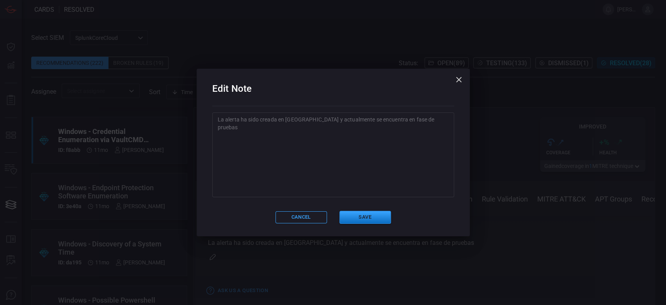
click at [309, 171] on textarea "La alerta ha sido creada en Splunk y actualmente se encuentra en fase de pruebas" at bounding box center [333, 154] width 231 height 78
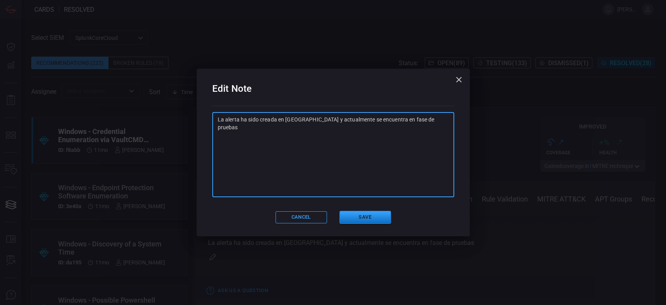
click at [442, 121] on textarea "La alerta ha sido creada en Splunk y actualmente se encuentra en fase de pruebas" at bounding box center [333, 154] width 231 height 78
paste textarea "SA: Ya se realizaron pruebas, queda integrada en alerta "GS-WIN-CardinalOps_468…"
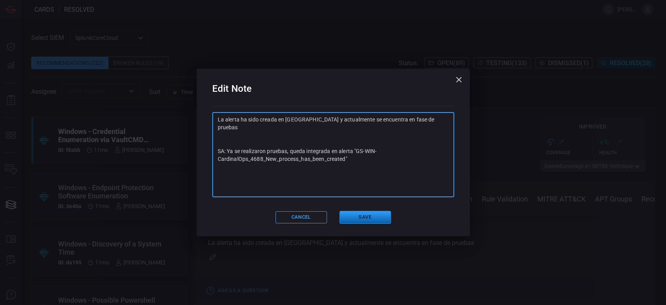
type textarea "La alerta ha sido creada en Splunk y actualmente se encuentra en fase de prueba…"
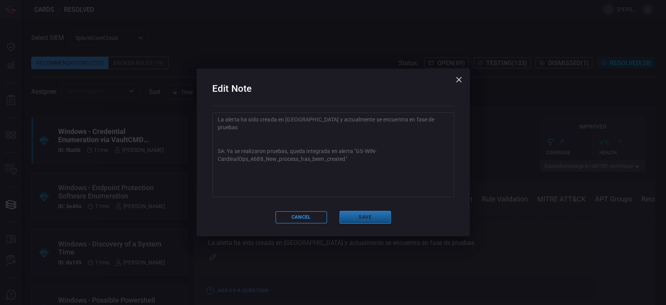
click at [358, 220] on button "Save" at bounding box center [364, 217] width 51 height 13
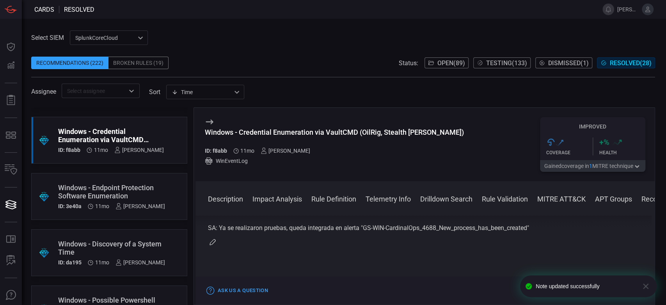
scroll to position [794, 0]
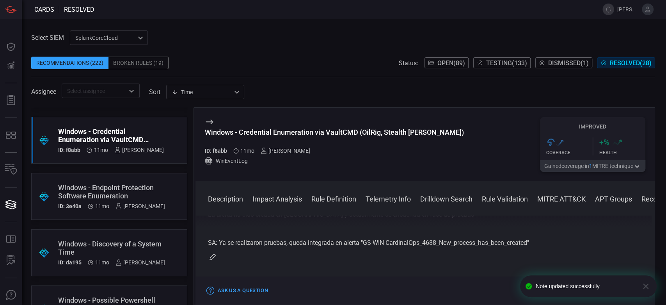
click at [487, 62] on span "Testing ( 133 )" at bounding box center [506, 62] width 41 height 7
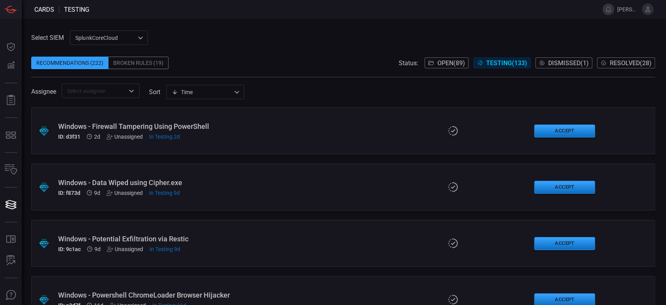
click at [611, 61] on span "Resolved ( 28 )" at bounding box center [631, 62] width 42 height 7
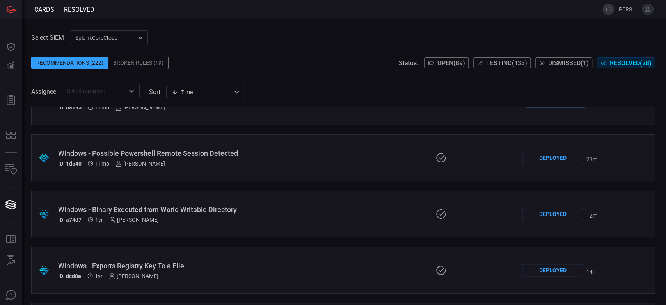
scroll to position [1375, 0]
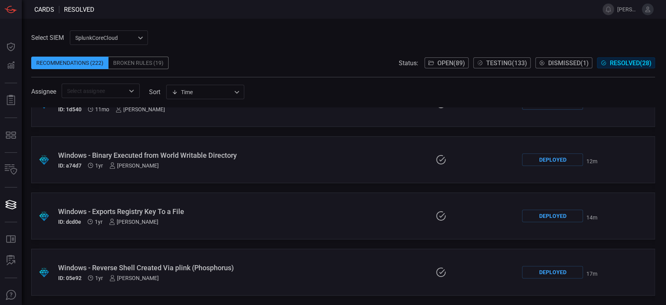
click at [504, 65] on span "Testing ( 133 )" at bounding box center [506, 62] width 41 height 7
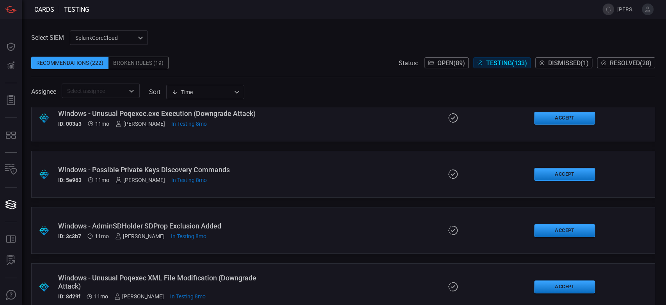
scroll to position [7013, 0]
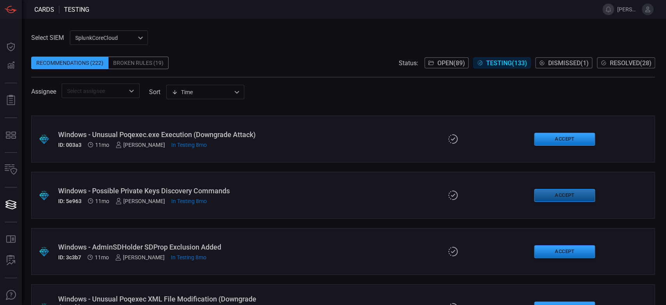
click at [546, 192] on button "Accept" at bounding box center [564, 195] width 61 height 13
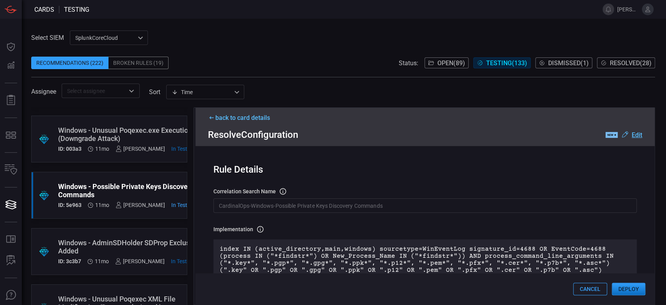
click at [628, 287] on button "Deploy" at bounding box center [629, 288] width 34 height 12
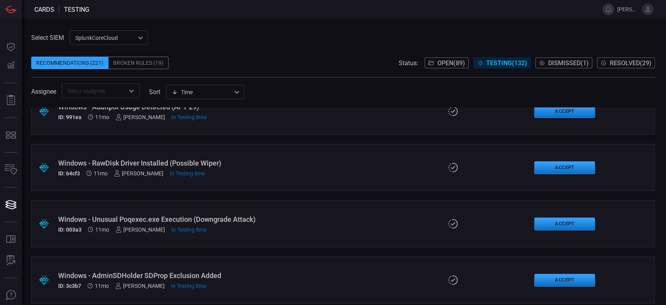
scroll to position [6914, 0]
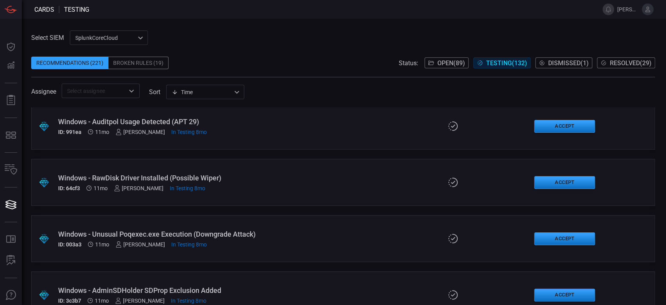
click at [623, 67] on button "Resolved ( 29 )" at bounding box center [626, 62] width 58 height 11
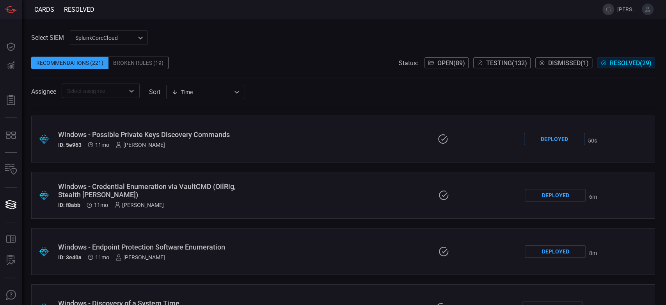
scroll to position [1128, 0]
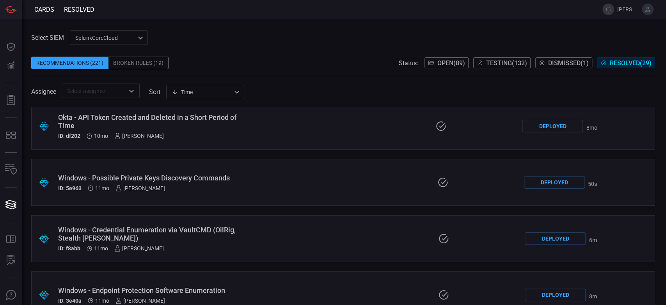
click at [563, 178] on div "Deployed" at bounding box center [554, 182] width 61 height 12
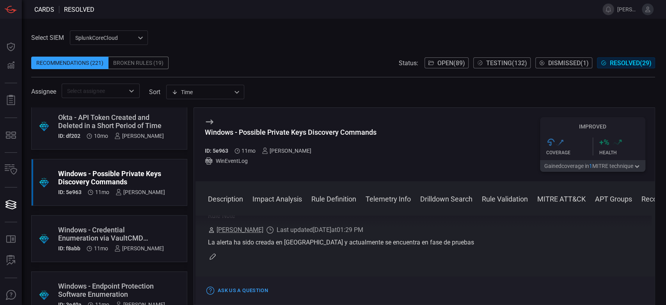
scroll to position [736, 0]
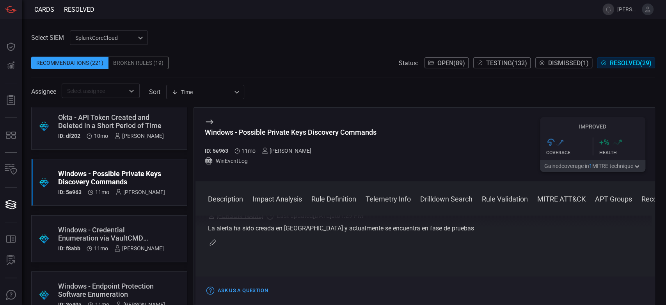
click at [213, 243] on icon "button" at bounding box center [212, 242] width 6 height 6
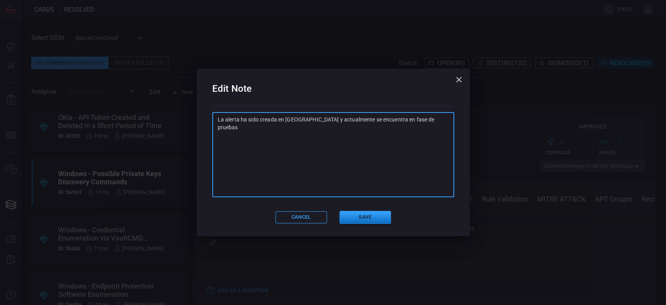
click at [409, 131] on textarea "La alerta ha sido creada en Splunk y actualmente se encuentra en fase de pruebas" at bounding box center [333, 154] width 231 height 78
click at [416, 129] on textarea "La alerta ha sido creada en Splunk y actualmente se encuentra en fase de pruebas" at bounding box center [333, 154] width 231 height 78
click at [429, 126] on textarea "La alerta ha sido creada en Splunk y actualmente se encuentra en fase de pruebas" at bounding box center [333, 154] width 231 height 78
paste textarea "SA: Ya se realizaron pruebas, queda integrada en alerta "GS-WIN-CardinalOps_468…"
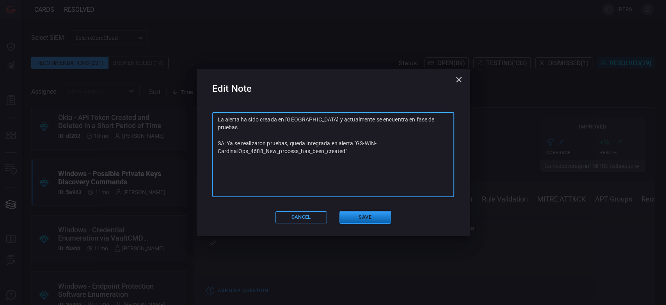
type textarea "La alerta ha sido creada en Splunk y actualmente se encuentra en fase de prueba…"
click at [370, 216] on button "Save" at bounding box center [364, 217] width 51 height 13
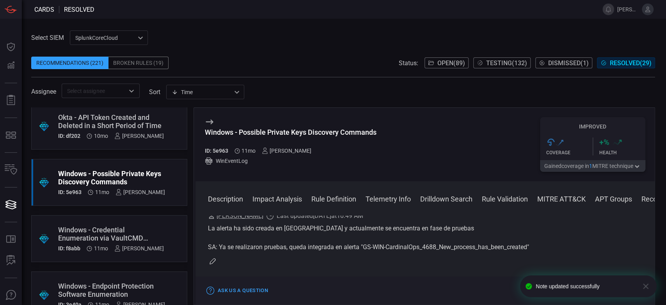
scroll to position [0, 0]
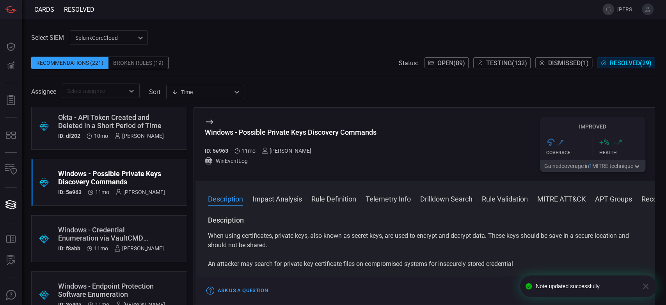
click at [446, 133] on div "Windows - Possible Private Keys Discovery Commands ID: 5e963 11mo Monica Morale…" at bounding box center [424, 144] width 459 height 73
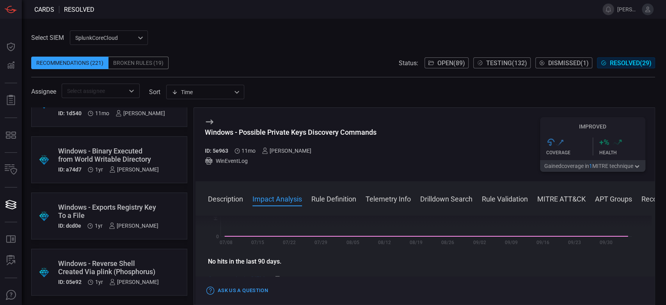
scroll to position [1395, 0]
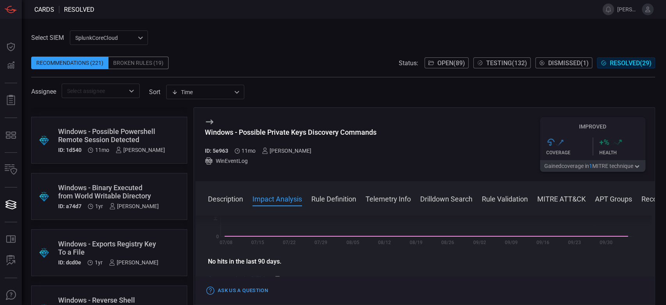
click at [524, 60] on span "Testing ( 132 )" at bounding box center [506, 62] width 41 height 7
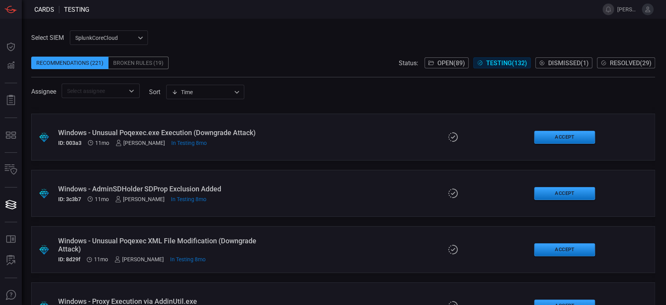
scroll to position [7000, 0]
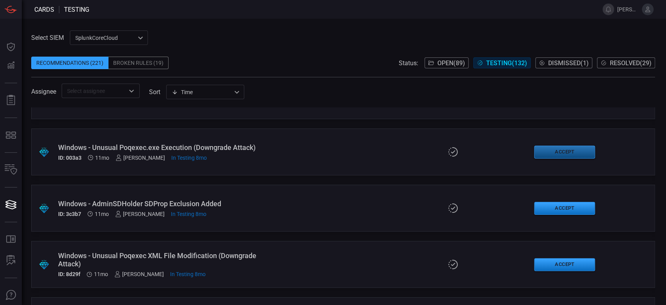
click at [550, 150] on button "Accept" at bounding box center [564, 151] width 61 height 13
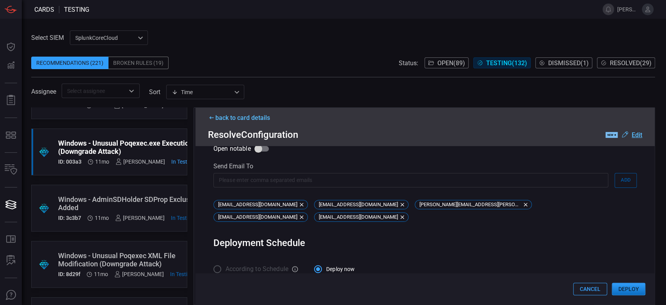
scroll to position [504, 0]
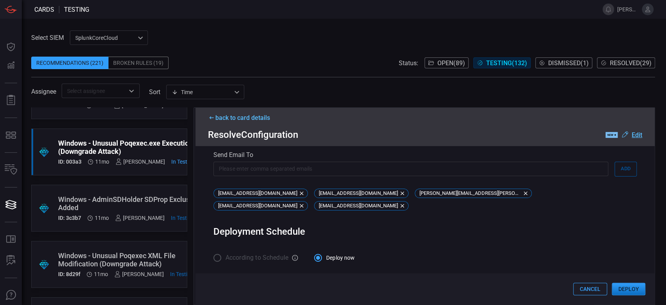
click at [642, 290] on button "Deploy" at bounding box center [629, 288] width 34 height 12
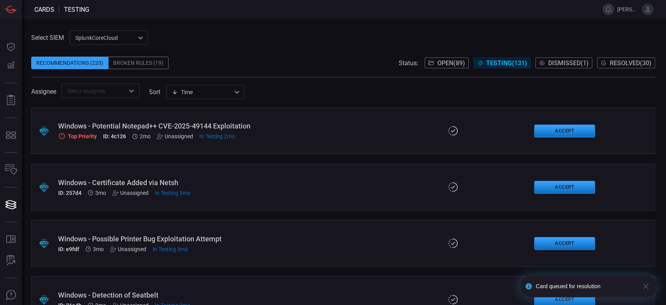
scroll to position [1257, 0]
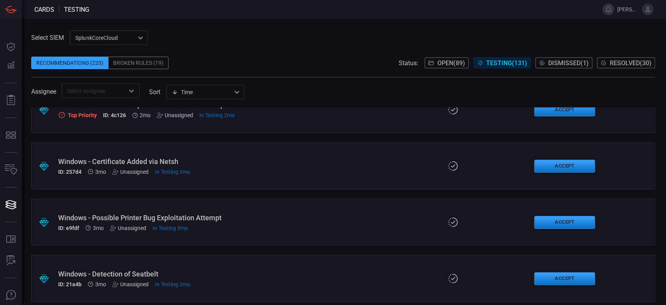
click at [630, 63] on span "Resolved ( 30 )" at bounding box center [631, 62] width 42 height 7
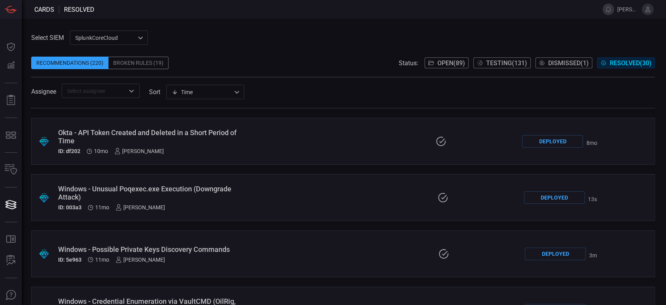
scroll to position [1098, 0]
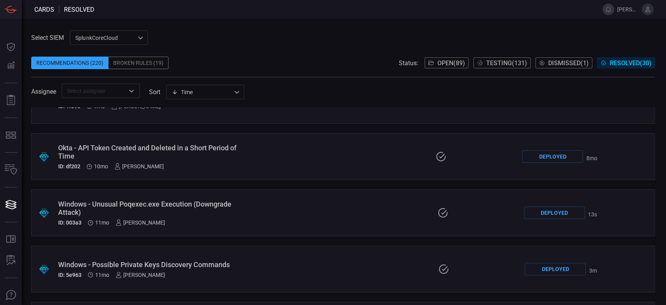
click at [542, 212] on div "Deployed" at bounding box center [554, 212] width 61 height 12
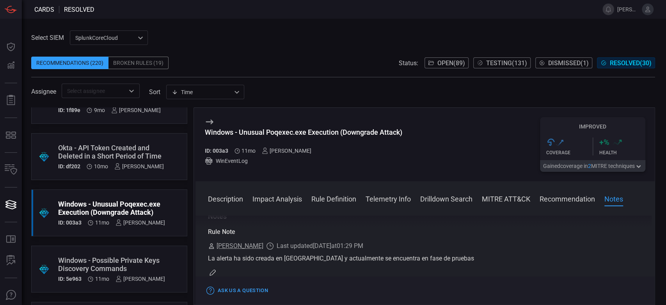
scroll to position [724, 0]
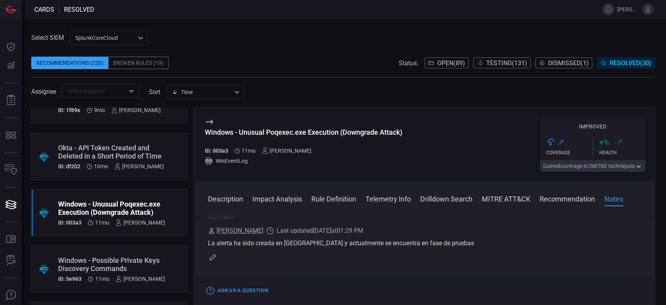
click at [213, 255] on icon "button" at bounding box center [212, 257] width 6 height 6
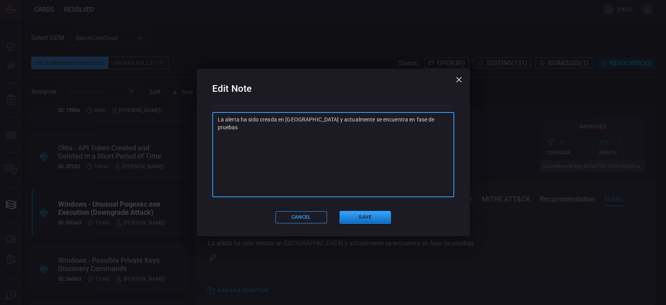
click at [271, 146] on textarea "La alerta ha sido creada en Splunk y actualmente se encuentra en fase de pruebas" at bounding box center [333, 154] width 231 height 78
click at [441, 124] on textarea "La alerta ha sido creada en Splunk y actualmente se encuentra en fase de pruebas" at bounding box center [333, 154] width 231 height 78
paste textarea "SA: Ya se realizaron pruebas, queda integrada en alerta "GS-WIN-CardinalOps_468…"
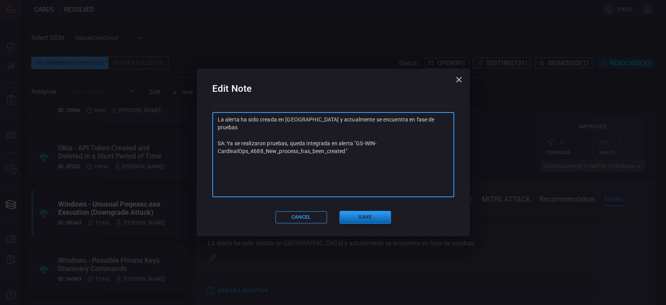
type textarea "La alerta ha sido creada en Splunk y actualmente se encuentra en fase de prueba…"
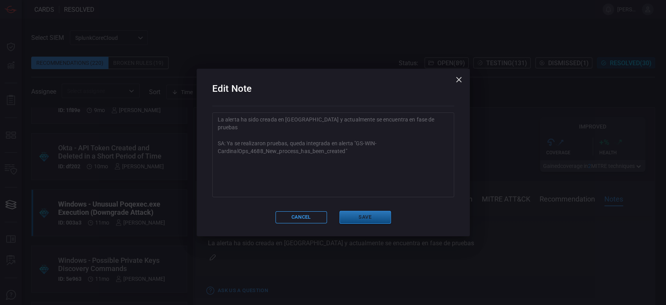
click at [368, 221] on button "Save" at bounding box center [364, 217] width 51 height 13
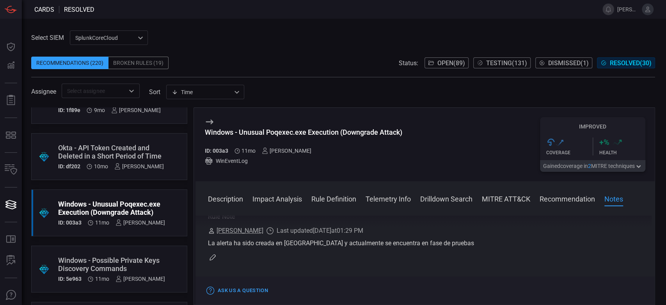
scroll to position [0, 0]
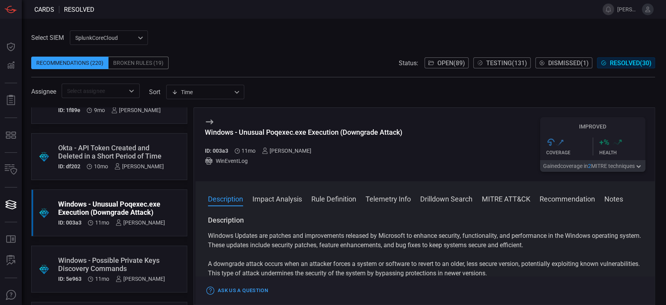
click at [458, 64] on span "Open ( 89 )" at bounding box center [451, 62] width 28 height 7
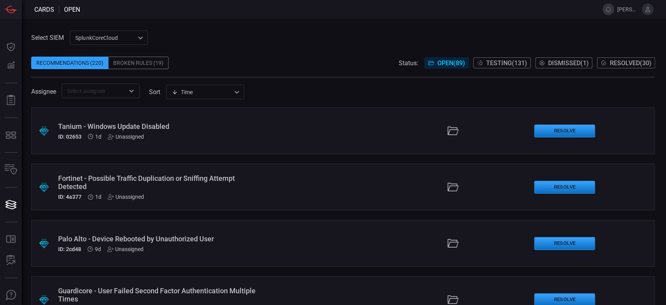
click at [506, 60] on span "Testing ( 131 )" at bounding box center [506, 62] width 41 height 7
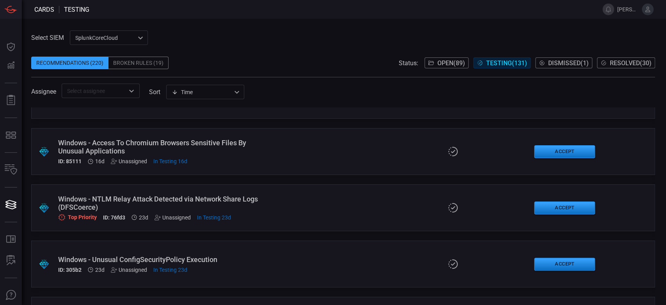
scroll to position [130, 0]
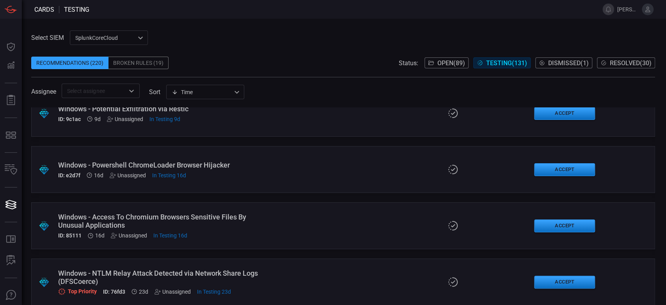
click at [442, 65] on span "Open ( 89 )" at bounding box center [451, 62] width 28 height 7
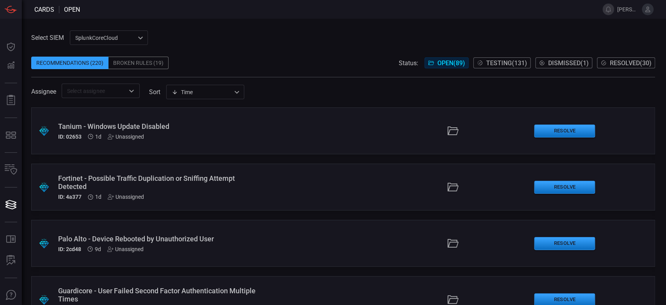
click at [610, 61] on span "Resolved ( 30 )" at bounding box center [631, 62] width 42 height 7
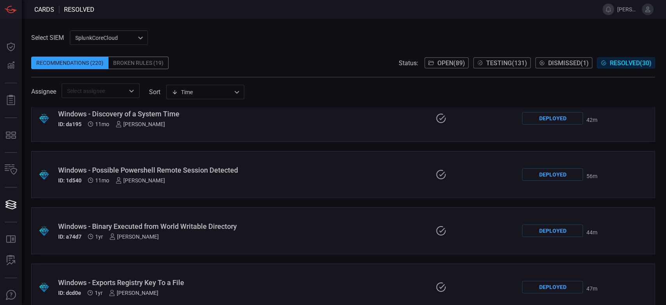
scroll to position [1401, 0]
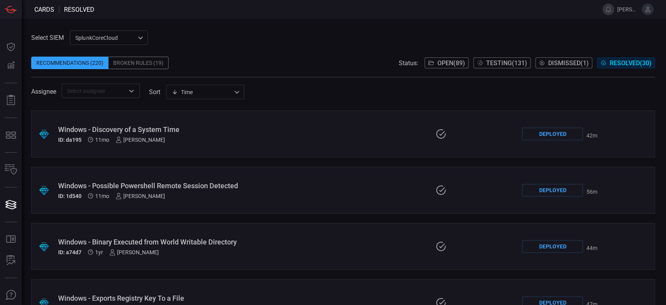
click at [289, 204] on div ".suggested_cards_icon{fill:url(#suggested_cards_icon);} Windows - Possible Powe…" at bounding box center [343, 190] width 624 height 47
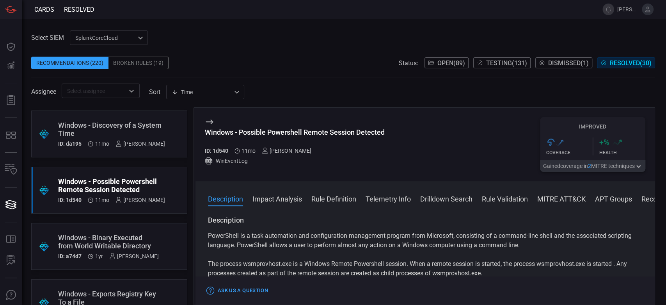
click at [554, 63] on span "Dismissed ( 1 )" at bounding box center [568, 62] width 41 height 7
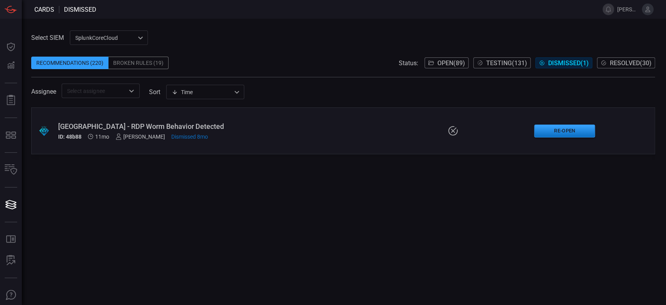
click at [612, 63] on span "Resolved ( 30 )" at bounding box center [631, 62] width 42 height 7
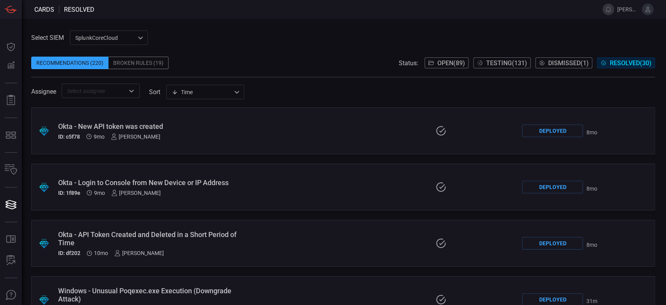
scroll to position [1054, 0]
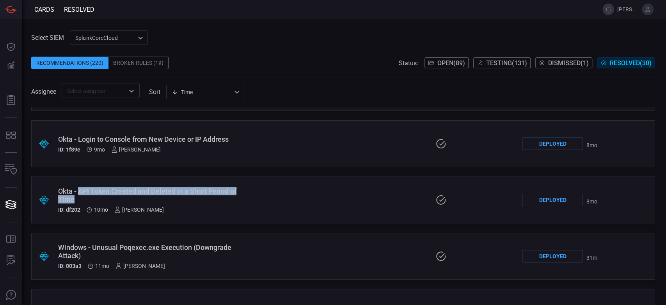
drag, startPoint x: 80, startPoint y: 200, endPoint x: 79, endPoint y: 190, distance: 10.2
click at [79, 190] on div "Okta - API Token Created and Deleted in a Short Period of Time" at bounding box center [154, 195] width 193 height 16
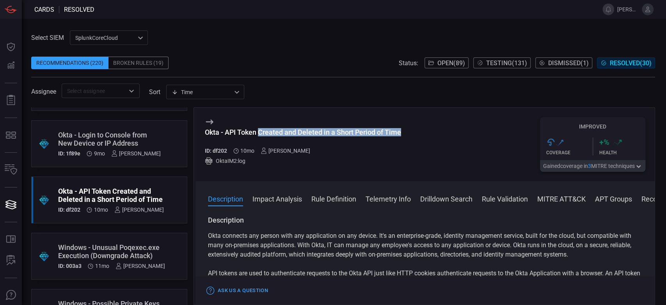
drag, startPoint x: 401, startPoint y: 132, endPoint x: 260, endPoint y: 132, distance: 141.6
click at [260, 132] on div "Okta - API Token Created and Deleted in a Short Period of Time" at bounding box center [303, 132] width 196 height 8
copy div "Created and Deleted in a Short Period of Time"
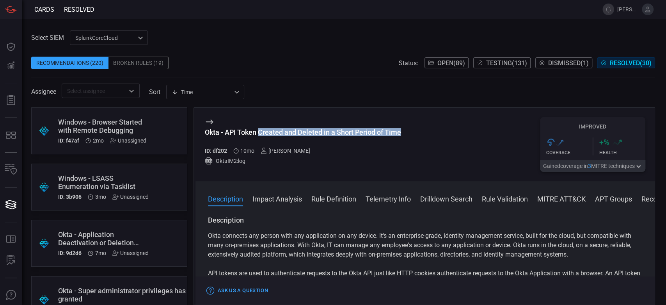
click at [576, 65] on span "Dismissed ( 1 )" at bounding box center [568, 62] width 41 height 7
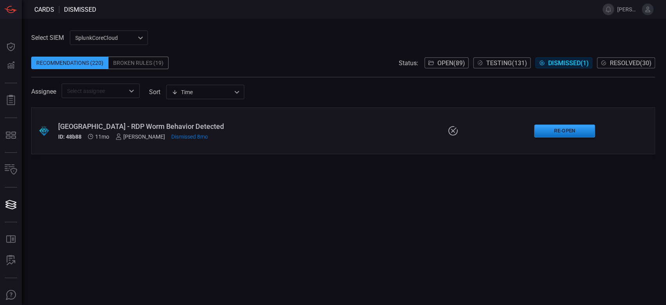
click at [513, 64] on span "Testing ( 131 )" at bounding box center [506, 62] width 41 height 7
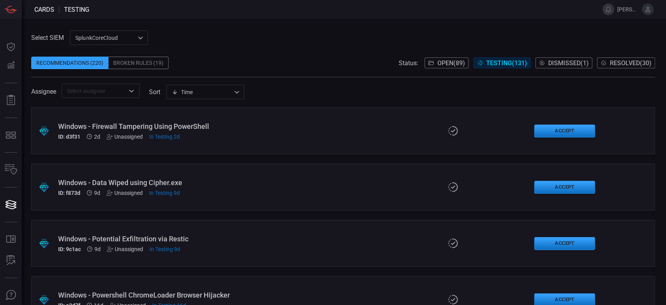
click at [574, 62] on span "Dismissed ( 1 )" at bounding box center [568, 62] width 41 height 7
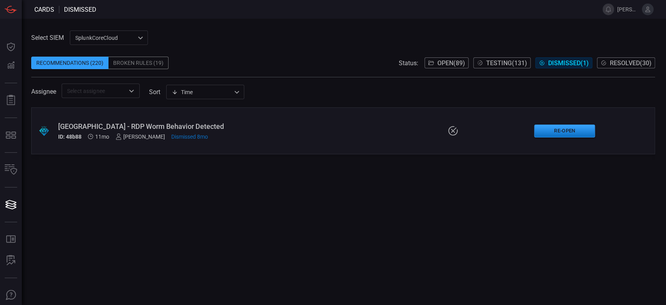
click at [621, 62] on span "Resolved ( 30 )" at bounding box center [631, 62] width 42 height 7
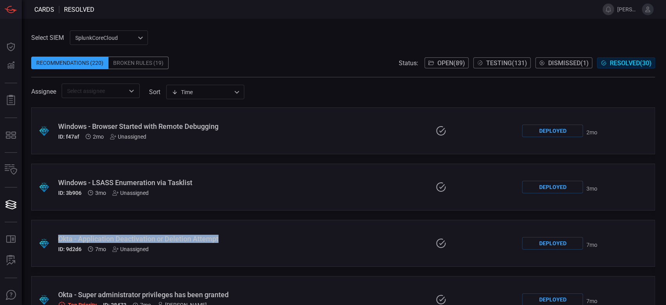
drag, startPoint x: 220, startPoint y: 237, endPoint x: 58, endPoint y: 243, distance: 162.0
click at [58, 243] on div "Okta - Application Deactivation or Deletion Attempt ID: 9d2d6 7mo Unassigned" at bounding box center [154, 243] width 193 height 18
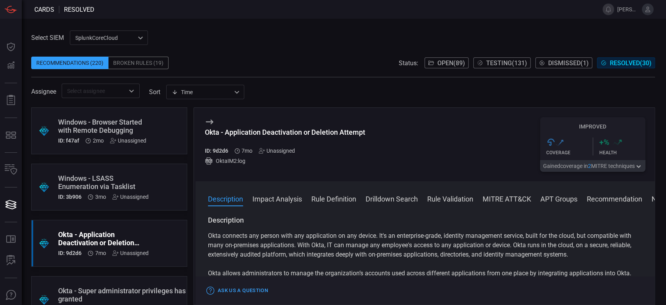
click at [276, 134] on div "Okta - Application Deactivation or Deletion Attempt" at bounding box center [285, 132] width 160 height 8
copy div "Okta - Application Deactivation or Deletion Attempt"
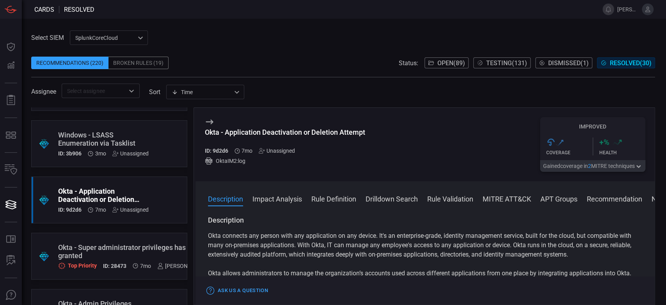
click at [130, 237] on div ".suggested_cards_icon{fill:url(#suggested_cards_icon);} Okta - Super administra…" at bounding box center [109, 255] width 156 height 47
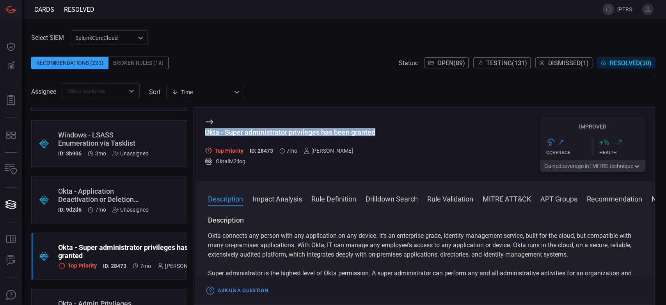
drag, startPoint x: 378, startPoint y: 131, endPoint x: 206, endPoint y: 135, distance: 172.1
click at [206, 135] on div "Okta - Super administrator privileges has been granted Top Priority ID: 28473 7…" at bounding box center [424, 144] width 459 height 73
copy div "Okta - Super administrator privileges has been granted"
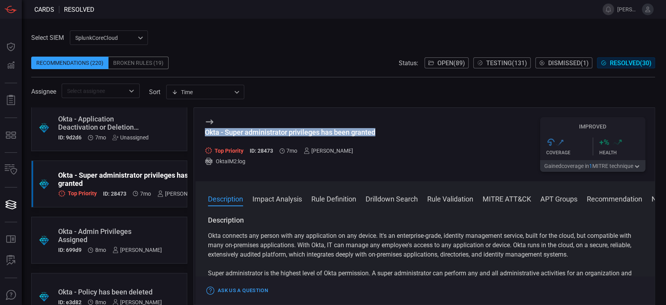
scroll to position [130, 0]
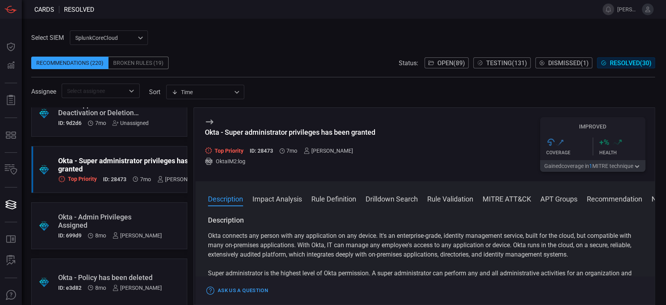
click at [131, 211] on div ".suggested_cards_icon{fill:url(#suggested_cards_icon);} Okta - Admin Privileges…" at bounding box center [109, 225] width 156 height 47
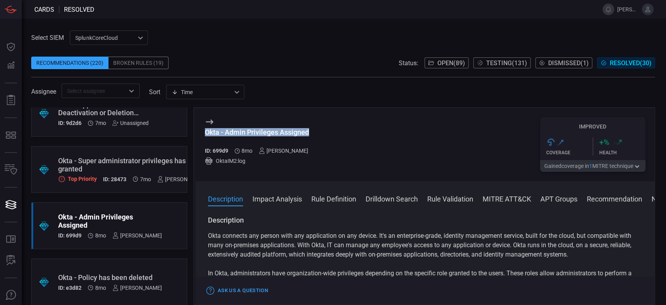
drag, startPoint x: 310, startPoint y: 133, endPoint x: 204, endPoint y: 132, distance: 105.3
click at [205, 132] on div "Okta - Admin Privileges Assigned" at bounding box center [260, 132] width 110 height 8
copy div "Okta - Admin Privileges Assigned"
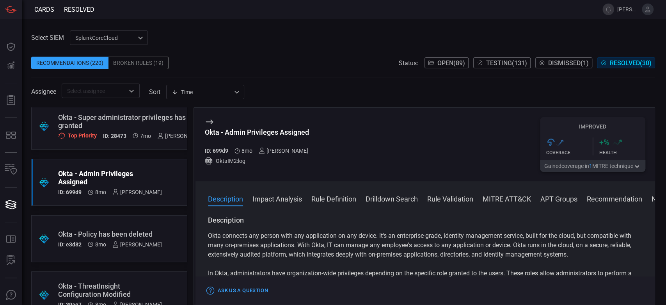
click at [117, 223] on div ".suggested_cards_icon{fill:url(#suggested_cards_icon);} Okta - Policy has been …" at bounding box center [109, 238] width 156 height 47
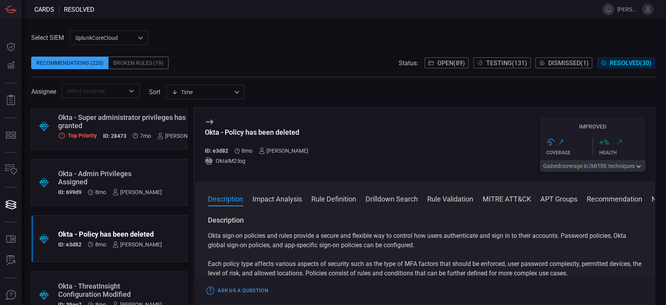
click at [274, 135] on div "Okta - Policy has been deleted" at bounding box center [260, 132] width 110 height 8
copy div "Okta - Policy has been deleted"
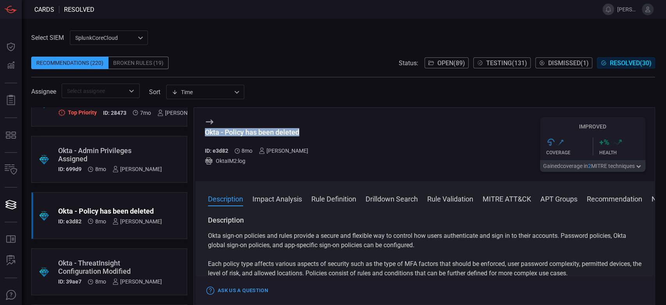
scroll to position [216, 0]
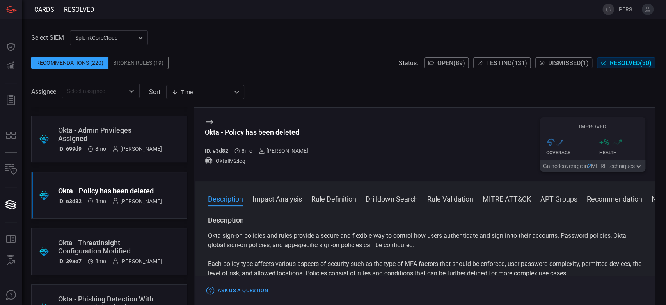
click at [137, 234] on div ".suggested_cards_icon{fill:url(#suggested_cards_icon);} Okta - ThreatInsight Co…" at bounding box center [109, 251] width 156 height 47
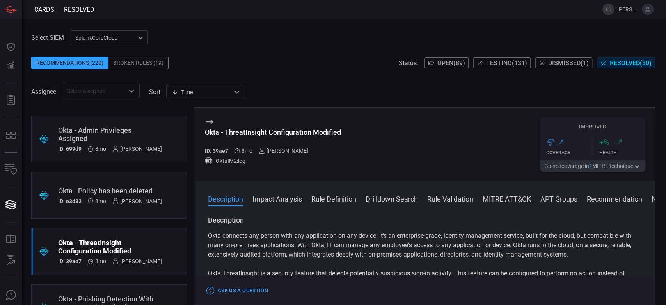
click at [319, 135] on div "Okta - ThreatInsight Configuration Modified" at bounding box center [273, 132] width 136 height 8
copy div "Okta - ThreatInsight Configuration Modified"
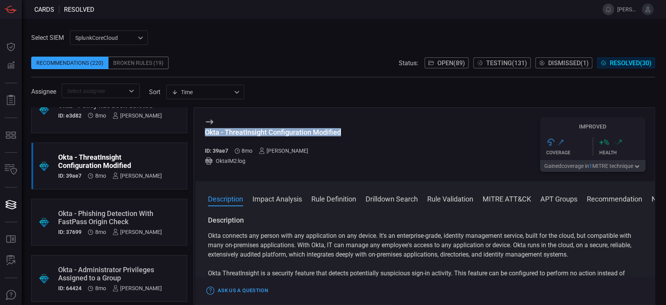
scroll to position [303, 0]
click at [127, 205] on div ".suggested_cards_icon{fill:url(#suggested_cards_icon);} Okta - Phishing Detecti…" at bounding box center [109, 220] width 156 height 47
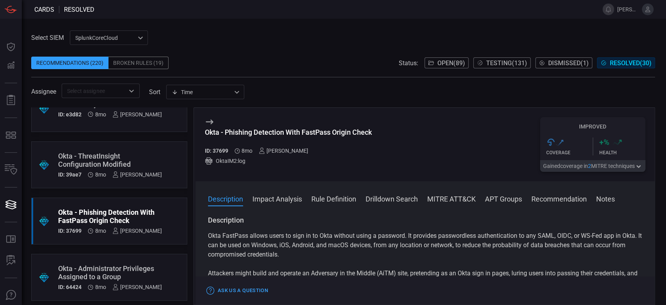
click at [278, 131] on div "Okta - Phishing Detection With FastPass Origin Check" at bounding box center [288, 132] width 167 height 8
copy div "Okta - Phishing Detection With FastPass Origin Check"
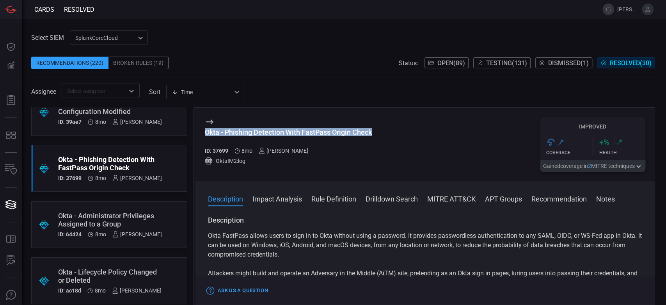
scroll to position [390, 0]
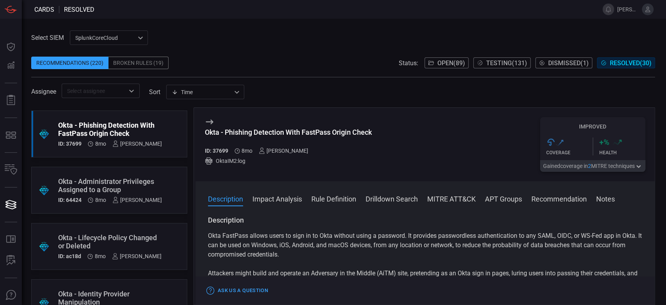
click at [138, 196] on div "Okta - Administrator Privileges Assigned to a Group ID: 64424 8mo Olga Velazque…" at bounding box center [110, 190] width 104 height 26
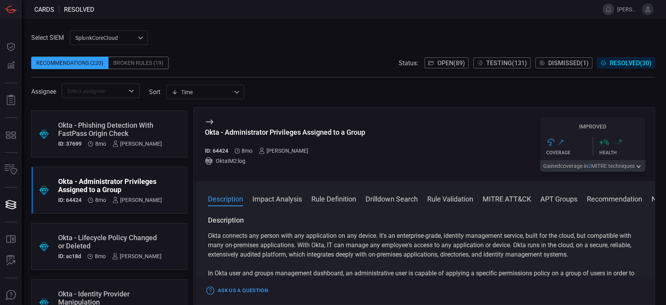
click at [290, 133] on div "Okta - Administrator Privileges Assigned to a Group" at bounding box center [285, 132] width 160 height 8
copy div "Okta - Administrator Privileges Assigned to a Group"
click at [144, 224] on div ".suggested_cards_icon{fill:url(#suggested_cards_icon);} Okta - Lifecycle Policy…" at bounding box center [109, 246] width 156 height 47
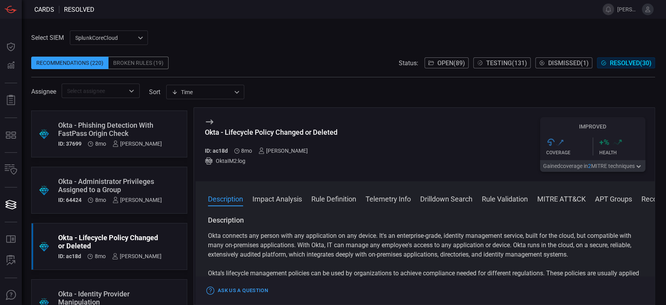
click at [279, 132] on div "Okta - Lifecycle Policy Changed or Deleted" at bounding box center [271, 132] width 133 height 8
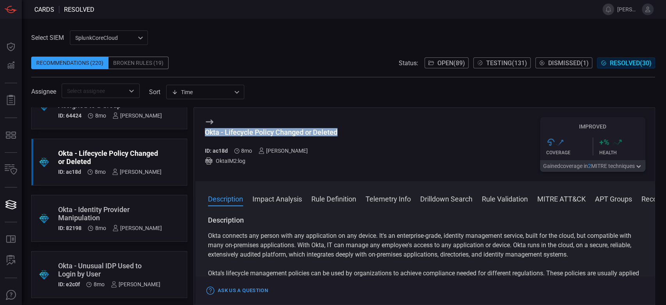
scroll to position [477, 0]
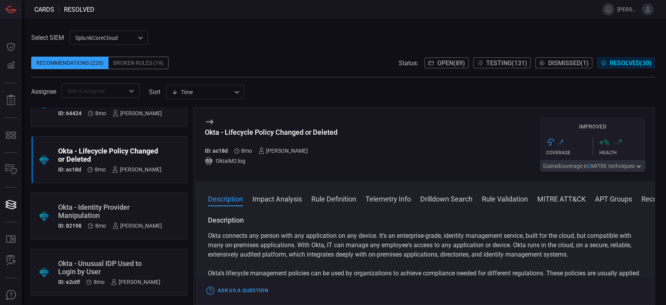
click at [121, 208] on div "Okta - Identity Provider Manipulation" at bounding box center [110, 211] width 104 height 16
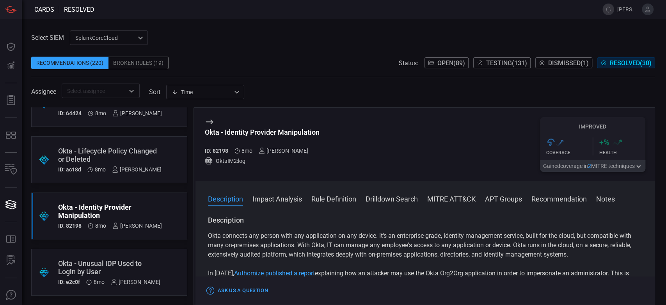
click at [284, 133] on div "Okta - Identity Provider Manipulation" at bounding box center [262, 132] width 115 height 8
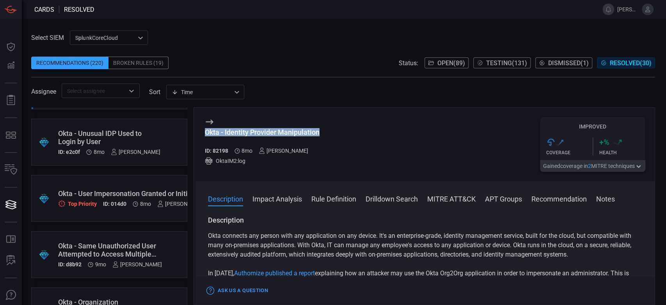
scroll to position [563, 0]
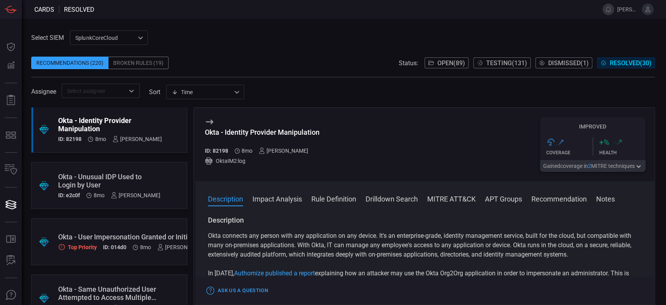
click at [142, 166] on div ".suggested_cards_icon{fill:url(#suggested_cards_icon);} Okta - Unusual IDP Used…" at bounding box center [109, 185] width 156 height 47
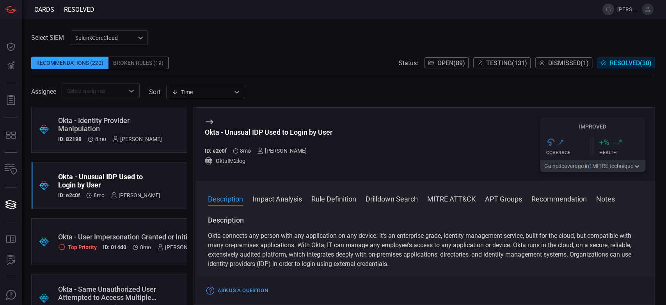
click at [259, 133] on div "Okta - Unusual IDP Used to Login by User" at bounding box center [269, 132] width 128 height 8
click at [127, 221] on div ".suggested_cards_icon{fill:url(#suggested_cards_icon);} Okta - User Impersonati…" at bounding box center [109, 241] width 156 height 47
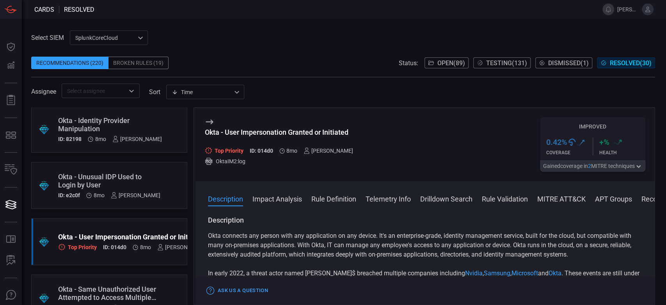
click at [263, 133] on div "Okta - User Impersonation Granted or Initiated" at bounding box center [282, 132] width 155 height 8
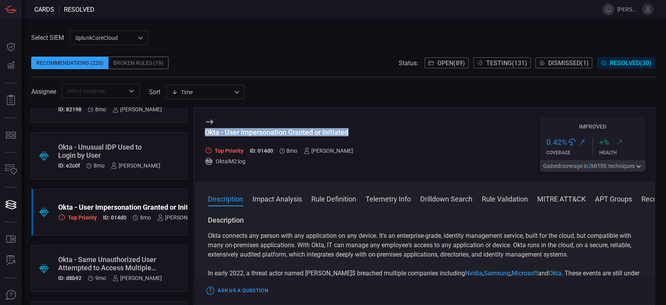
scroll to position [607, 0]
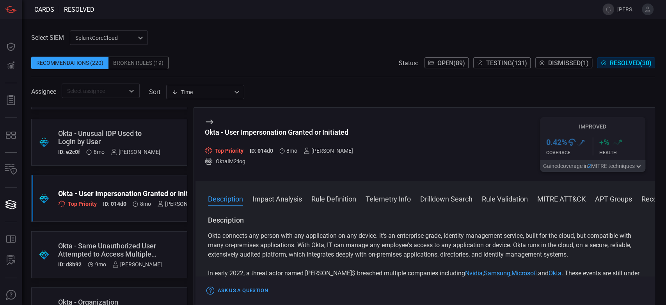
click at [133, 230] on div ".suggested_cards_icon{fill:url(#suggested_cards_icon);} Windows - Browser Start…" at bounding box center [109, 205] width 156 height 197
click at [138, 234] on div ".suggested_cards_icon{fill:url(#suggested_cards_icon);} Okta - Same Unauthorize…" at bounding box center [109, 254] width 156 height 47
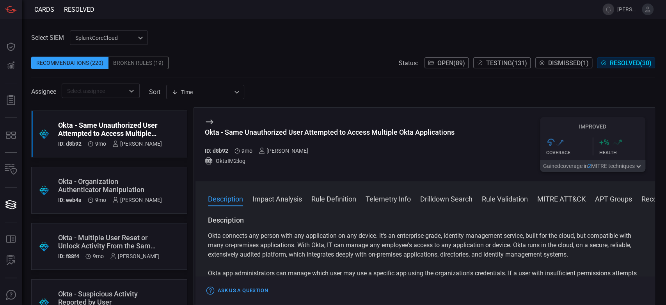
scroll to position [736, 0]
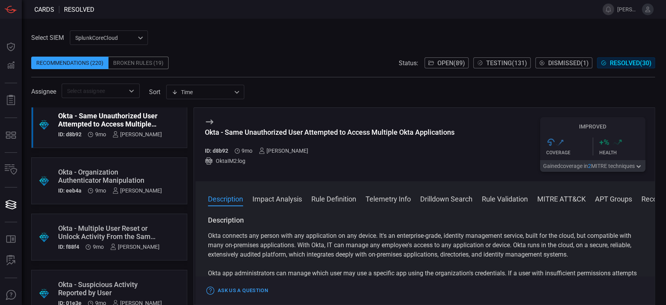
click at [285, 131] on div "Okta - Same Unauthorized User Attempted to Access Multiple Okta Applications" at bounding box center [330, 132] width 250 height 8
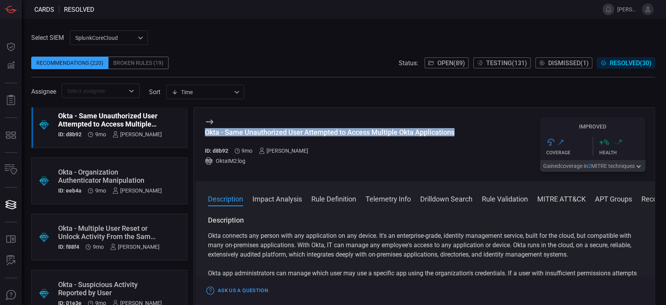
click at [285, 131] on div "Okta - Same Unauthorized User Attempted to Access Multiple Okta Applications" at bounding box center [330, 132] width 250 height 8
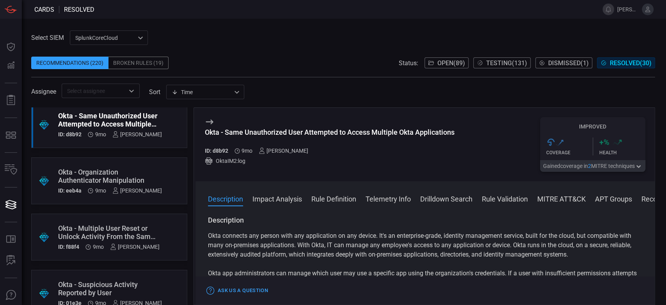
click at [126, 158] on div ".suggested_cards_icon{fill:url(#suggested_cards_icon);} Okta - Organization Aut…" at bounding box center [109, 180] width 156 height 47
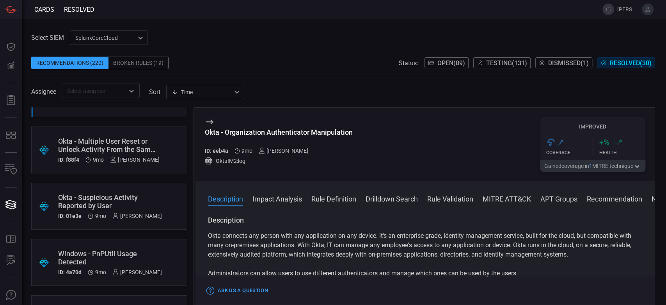
scroll to position [780, 0]
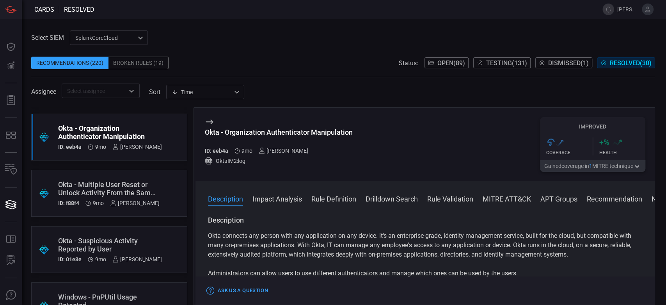
click at [260, 124] on div "Okta - Organization Authenticator Manipulation ID: eeb4a 9mo Olga Velazquez Cha…" at bounding box center [279, 144] width 148 height 55
click at [264, 130] on div "Okta - Organization Authenticator Manipulation" at bounding box center [279, 132] width 148 height 8
click at [135, 173] on div ".suggested_cards_icon{fill:url(#suggested_cards_icon);} Okta - Multiple User Re…" at bounding box center [109, 193] width 156 height 47
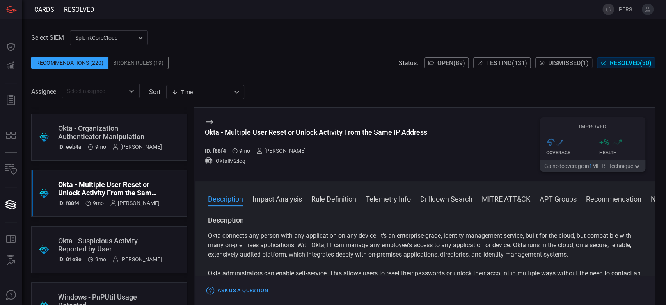
click at [255, 144] on h3 "Okta - Multiple User Reset or Unlock Activity From the Same IP Address" at bounding box center [316, 136] width 222 height 16
click at [257, 128] on div "Okta - Multiple User Reset or Unlock Activity From the Same IP Address" at bounding box center [316, 132] width 222 height 8
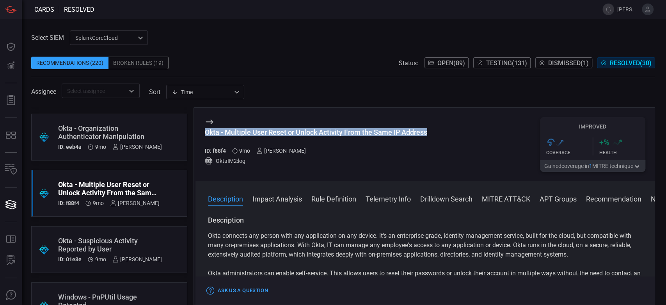
click at [257, 128] on div "Okta - Multiple User Reset or Unlock Activity From the Same IP Address" at bounding box center [316, 132] width 222 height 8
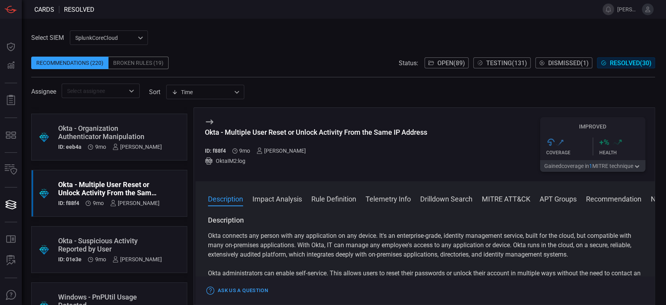
click at [92, 230] on div ".suggested_cards_icon{fill:url(#suggested_cards_icon);} Okta - Suspicious Activ…" at bounding box center [109, 249] width 156 height 47
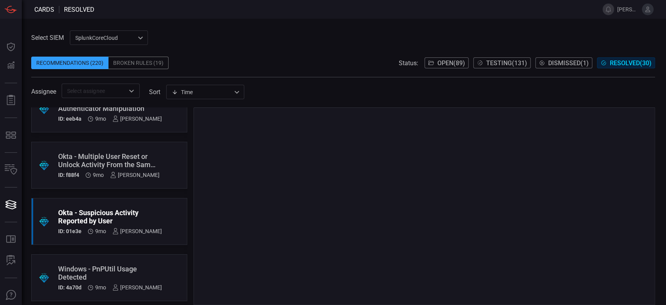
scroll to position [823, 0]
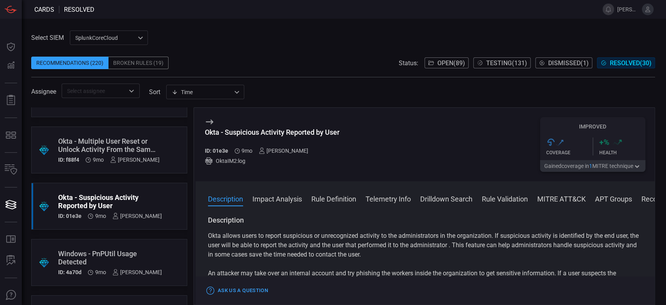
click at [259, 137] on h3 "Okta - Suspicious Activity Reported by User" at bounding box center [272, 136] width 135 height 16
click at [257, 132] on div "Okta - Suspicious Activity Reported by User" at bounding box center [272, 132] width 135 height 8
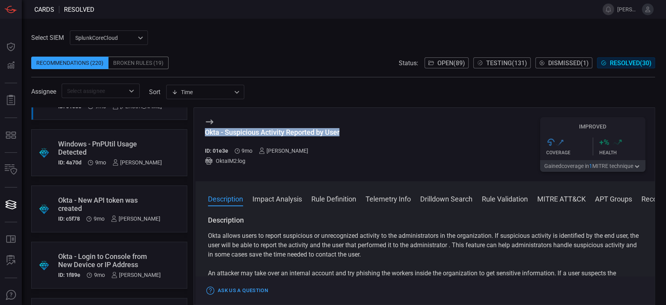
scroll to position [953, 0]
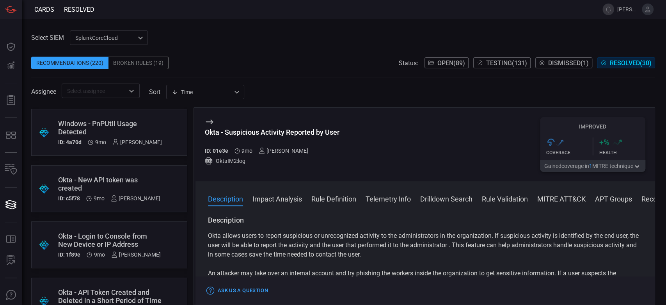
click at [126, 180] on div "Okta - New API token was created" at bounding box center [109, 184] width 102 height 16
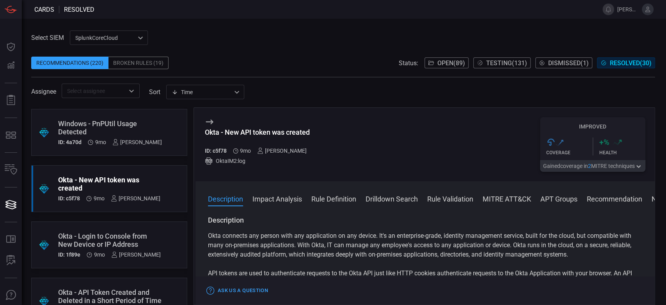
click at [263, 132] on div "Okta - New API token was created" at bounding box center [259, 132] width 108 height 8
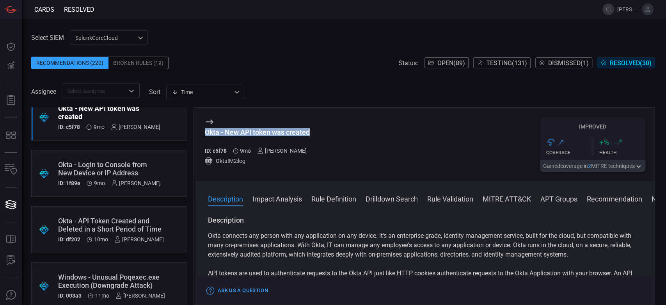
scroll to position [1040, 0]
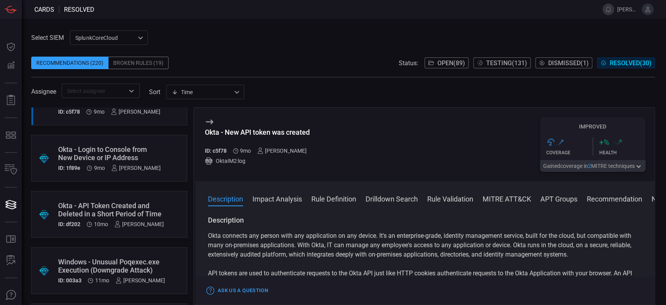
click at [153, 155] on div "Okta - Login to Console from New Device or IP Address" at bounding box center [109, 153] width 103 height 16
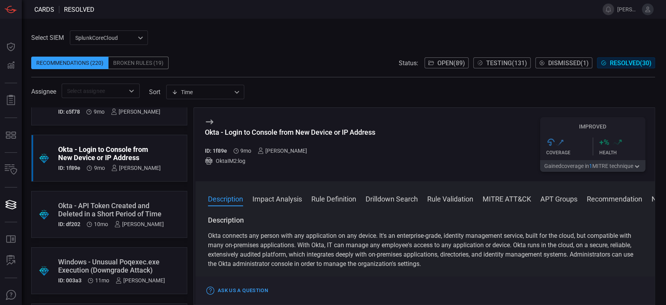
click at [275, 135] on div "Okta - Login to Console from New Device or IP Address" at bounding box center [290, 132] width 170 height 8
click at [90, 199] on div ".suggested_cards_icon{fill:url(#suggested_cards_icon);} Okta - API Token Create…" at bounding box center [109, 214] width 156 height 47
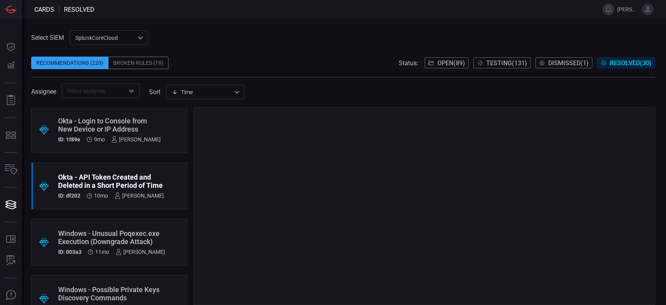
scroll to position [1083, 0]
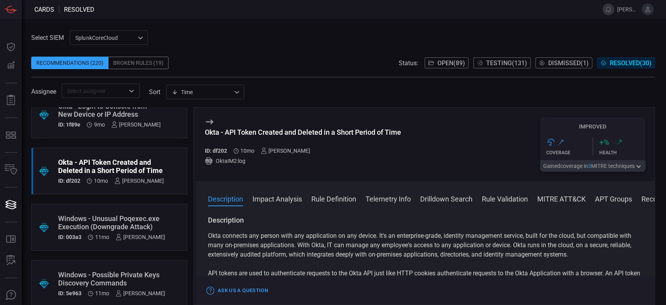
click at [310, 134] on div "Okta - API Token Created and Deleted in a Short Period of Time" at bounding box center [303, 132] width 196 height 8
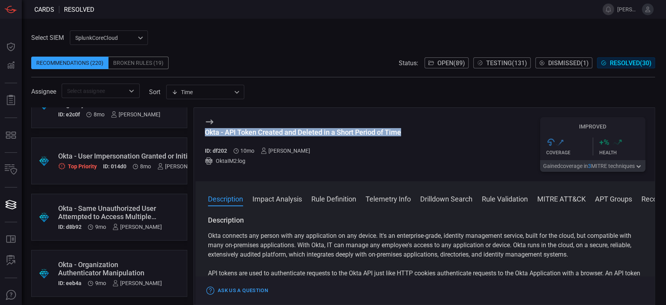
scroll to position [584, 0]
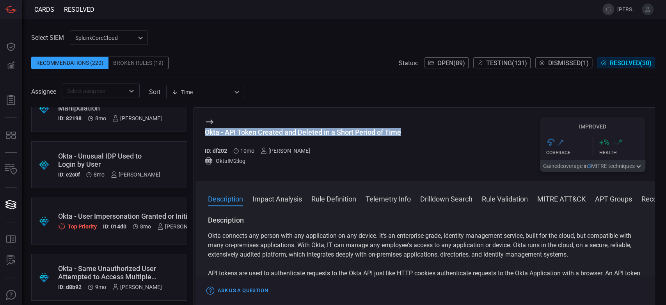
click at [573, 59] on button "Dismissed ( 1 )" at bounding box center [563, 62] width 57 height 11
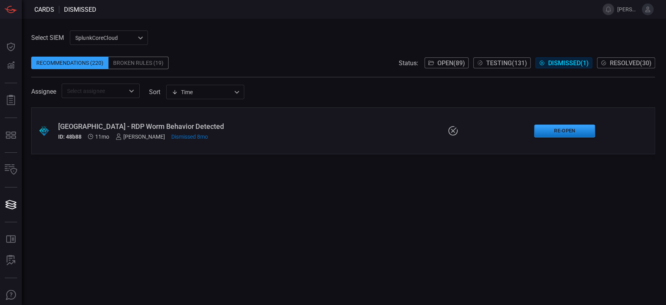
click at [616, 61] on span "Resolved ( 30 )" at bounding box center [631, 62] width 42 height 7
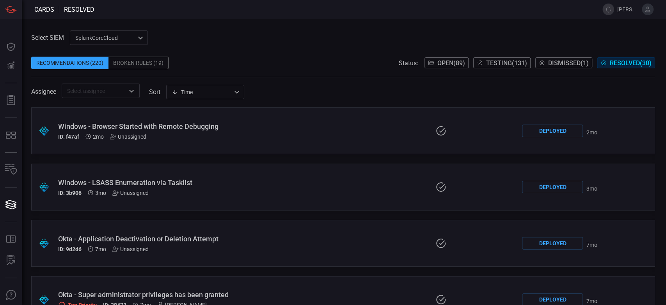
click at [549, 128] on div "Deployed" at bounding box center [552, 130] width 61 height 12
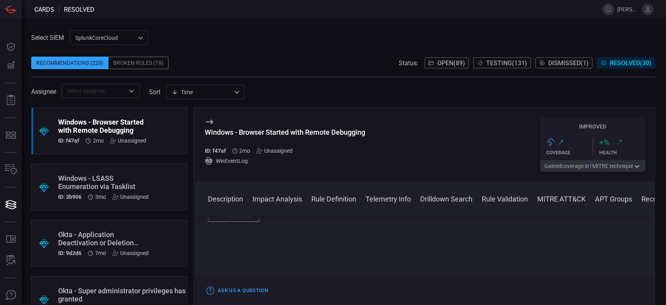
scroll to position [933, 0]
drag, startPoint x: 115, startPoint y: 117, endPoint x: 106, endPoint y: 114, distance: 9.6
click at [106, 114] on div ".suggested_cards_icon{fill:url(#suggested_cards_icon);} Windows - Browser Start…" at bounding box center [109, 130] width 156 height 47
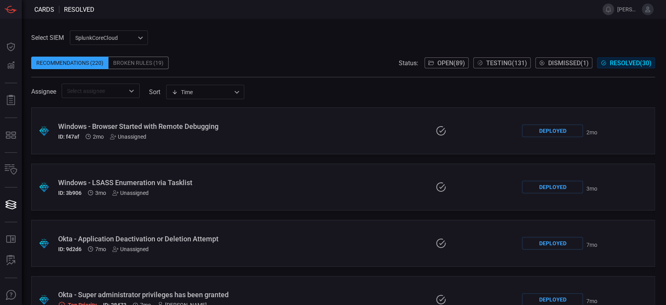
click at [435, 131] on icon at bounding box center [441, 130] width 12 height 11
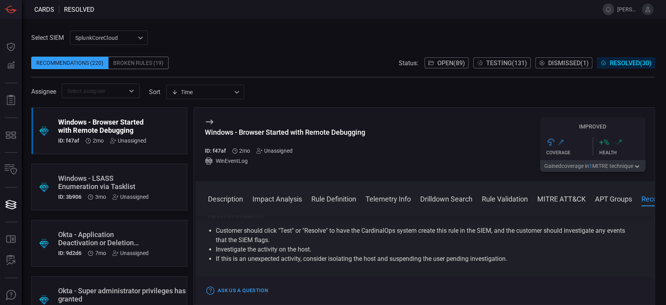
scroll to position [760, 0]
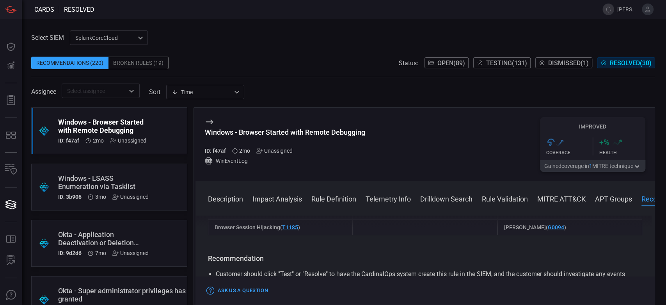
click at [576, 67] on button "Dismissed ( 1 )" at bounding box center [563, 62] width 57 height 11
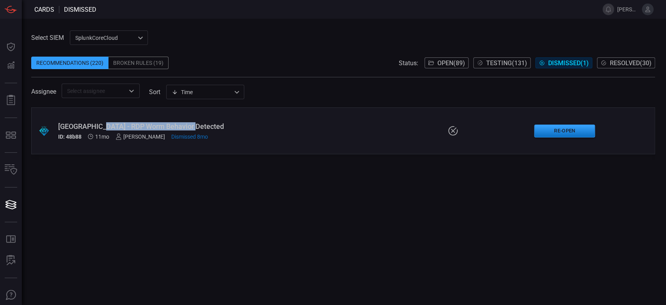
drag, startPoint x: 187, startPoint y: 123, endPoint x: 93, endPoint y: 127, distance: 94.1
click at [93, 127] on div "[GEOGRAPHIC_DATA] - RDP Worm Behavior Detected" at bounding box center [158, 126] width 201 height 8
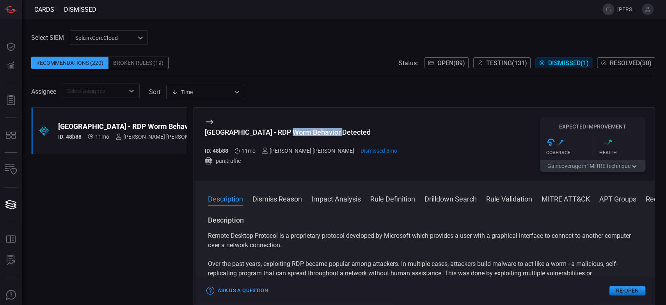
drag, startPoint x: 285, startPoint y: 133, endPoint x: 331, endPoint y: 137, distance: 46.1
click at [331, 137] on h3 "[GEOGRAPHIC_DATA] - RDP Worm Behavior Detected" at bounding box center [301, 136] width 193 height 16
click at [332, 135] on div "[GEOGRAPHIC_DATA] - RDP Worm Behavior Detected" at bounding box center [301, 132] width 193 height 8
drag, startPoint x: 332, startPoint y: 133, endPoint x: 256, endPoint y: 133, distance: 75.3
click at [256, 133] on div "[GEOGRAPHIC_DATA] - RDP Worm Behavior Detected" at bounding box center [301, 132] width 193 height 8
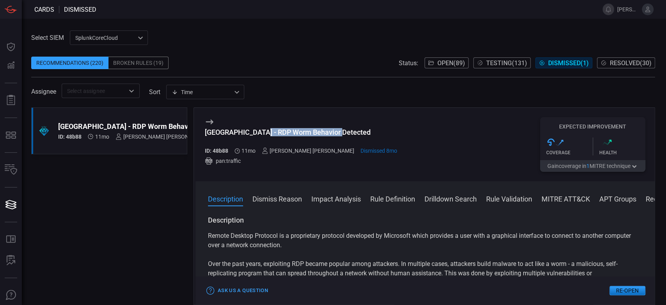
copy div "Worm Behavior Detected"
click at [286, 134] on div "[GEOGRAPHIC_DATA] - RDP Worm Behavior Detected" at bounding box center [301, 132] width 193 height 8
